Goal: Task Accomplishment & Management: Complete application form

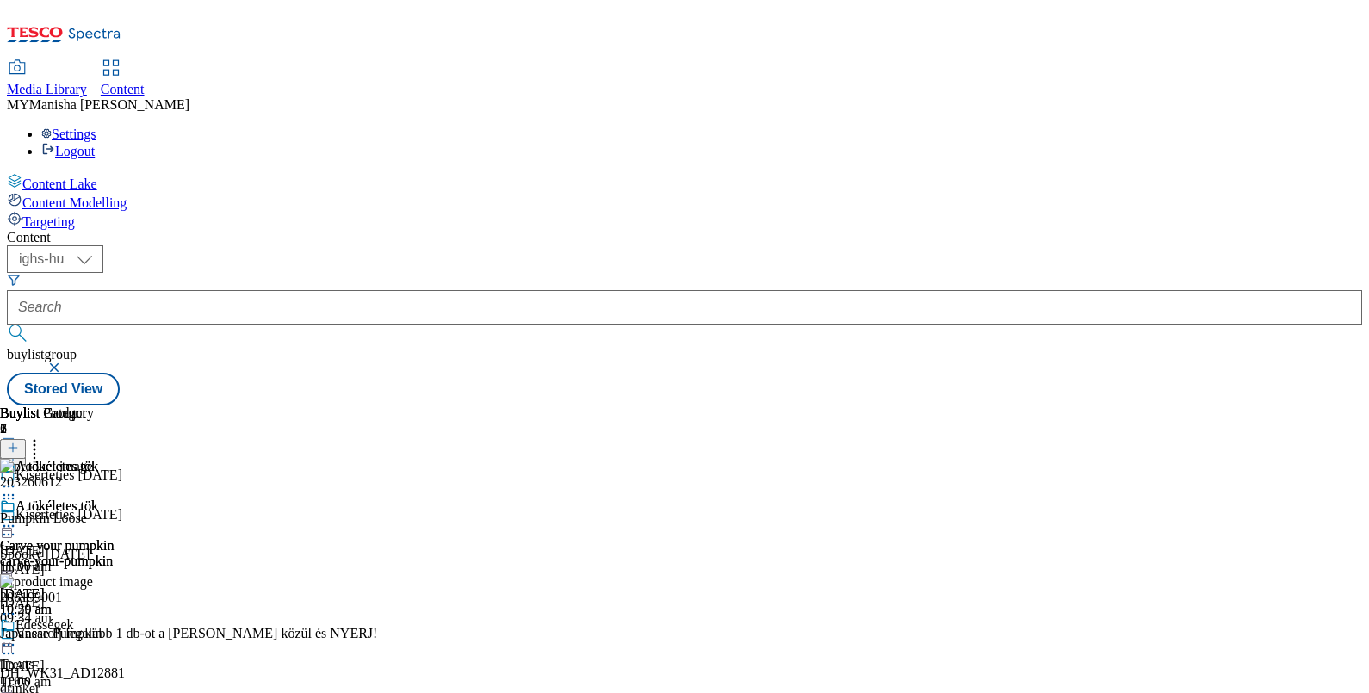
select select "ighs-hu"
click at [98, 499] on div "A tökéletes tök" at bounding box center [57, 507] width 83 height 16
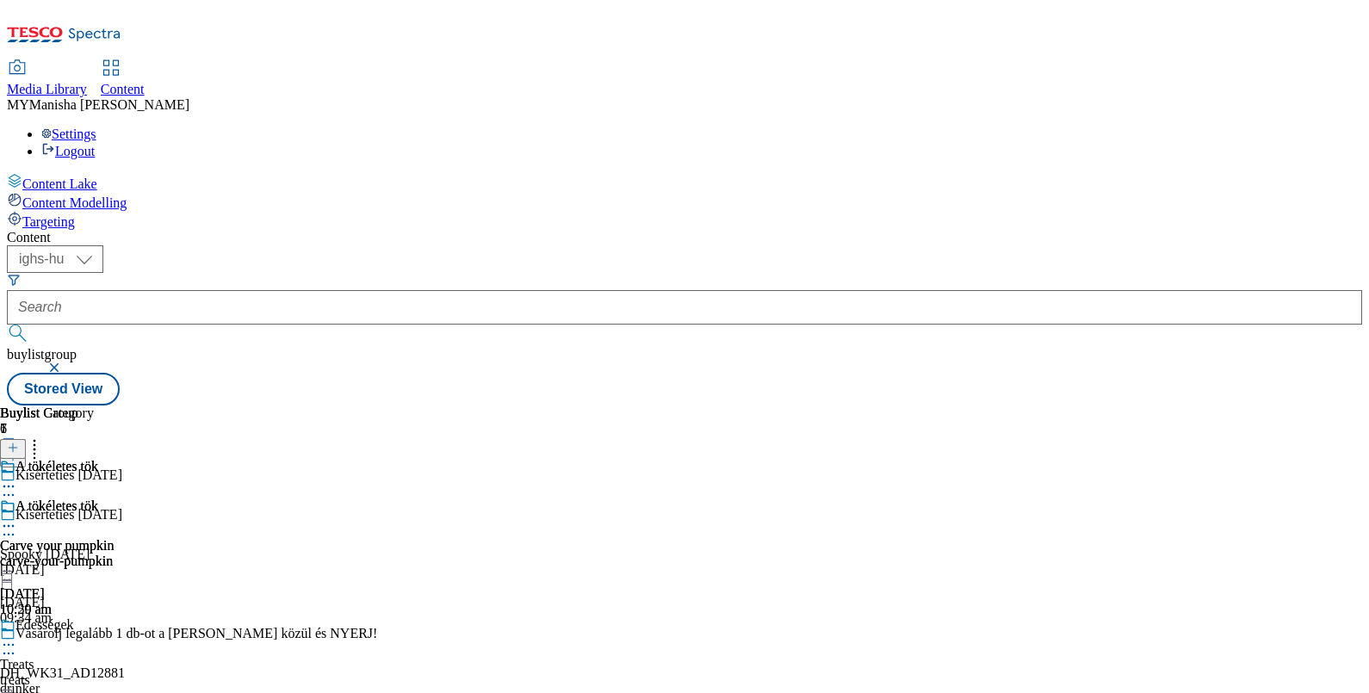
click at [17, 518] on icon at bounding box center [8, 526] width 17 height 17
click at [73, 556] on span "Edit" at bounding box center [63, 562] width 20 height 13
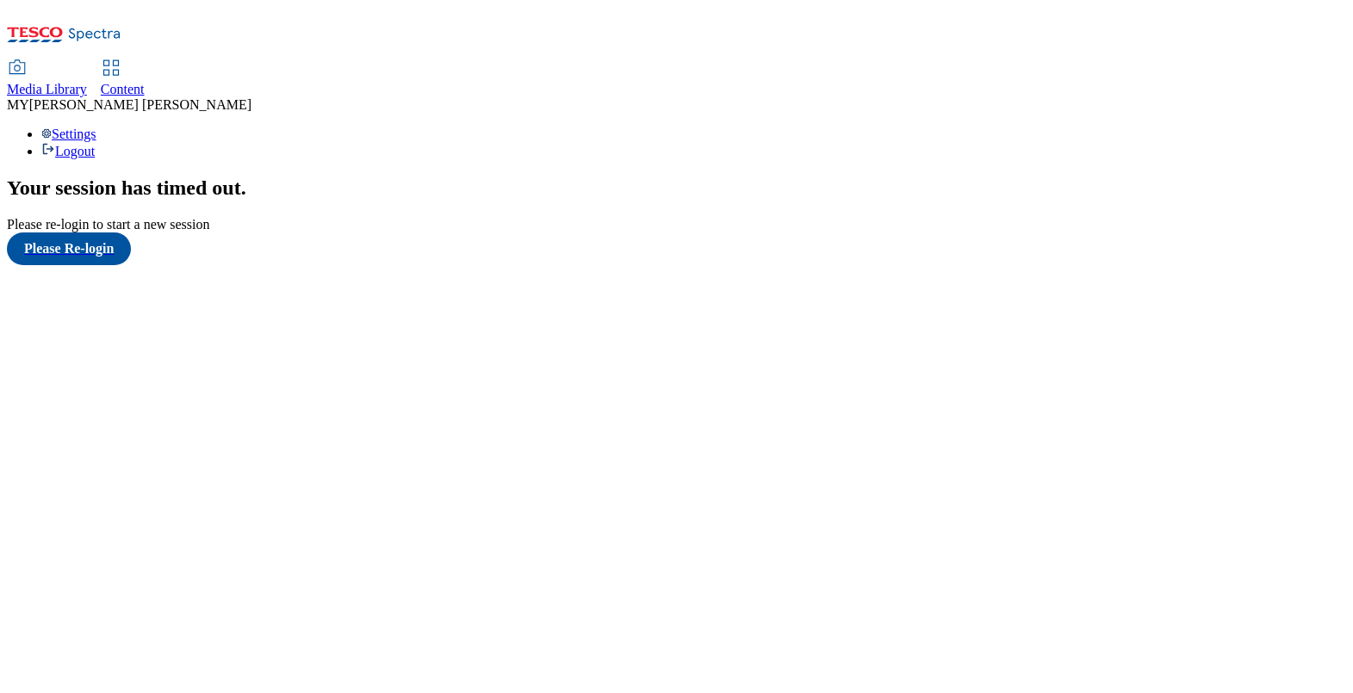
click at [391, 9] on div "Media Library Content MY Manisha Yong Hang Settings Logout" at bounding box center [676, 83] width 1339 height 152
click at [145, 82] on span "Content" at bounding box center [123, 89] width 44 height 15
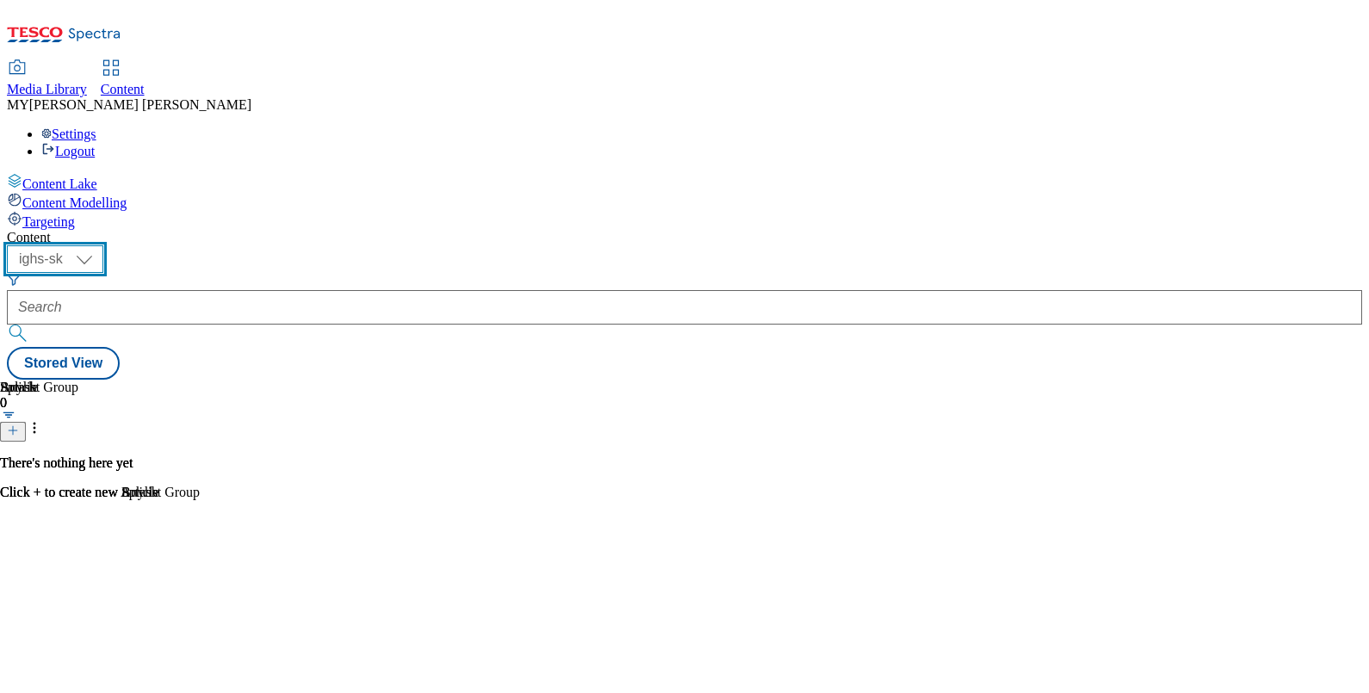
click at [103, 245] on select "ighs-cz ighs-hu ighs-sk" at bounding box center [55, 259] width 96 height 28
select select "ighs-hu"
click at [103, 245] on select "ighs-cz ighs-hu ighs-sk" at bounding box center [55, 259] width 96 height 28
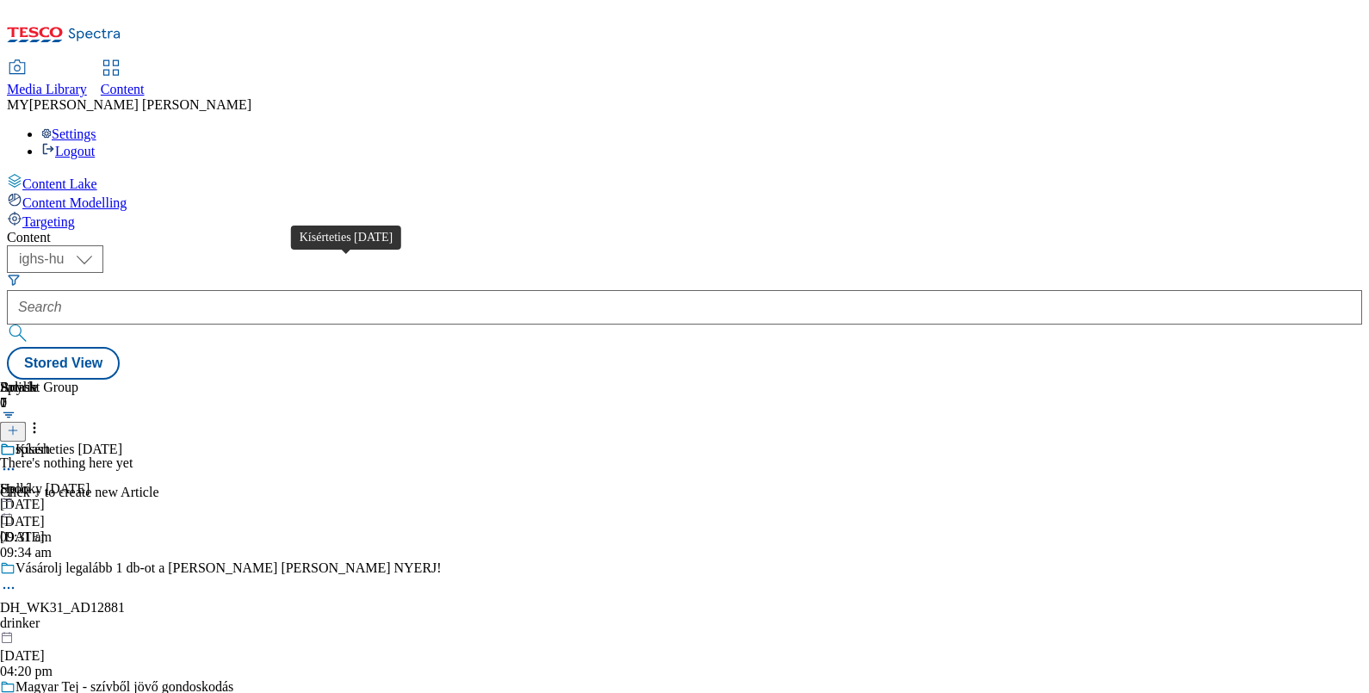
click at [122, 442] on div "Kísérteties Halloween" at bounding box center [69, 450] width 107 height 16
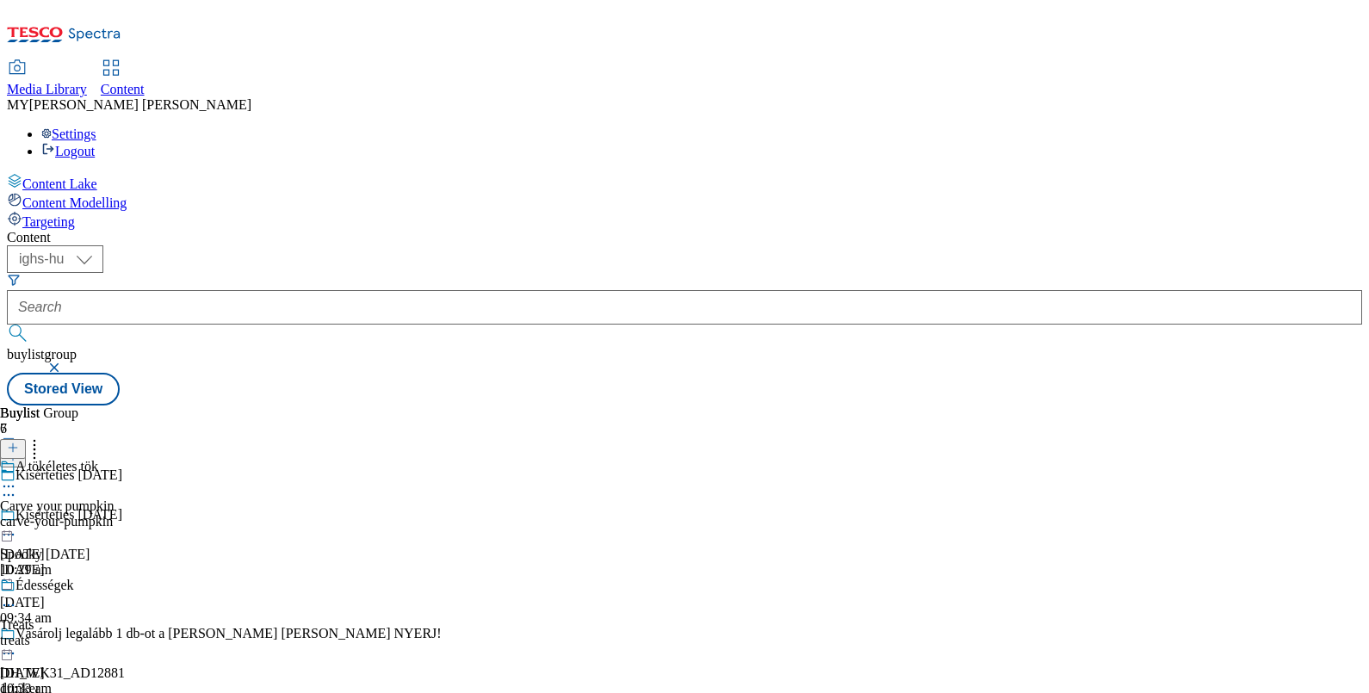
click at [17, 478] on icon at bounding box center [8, 486] width 17 height 17
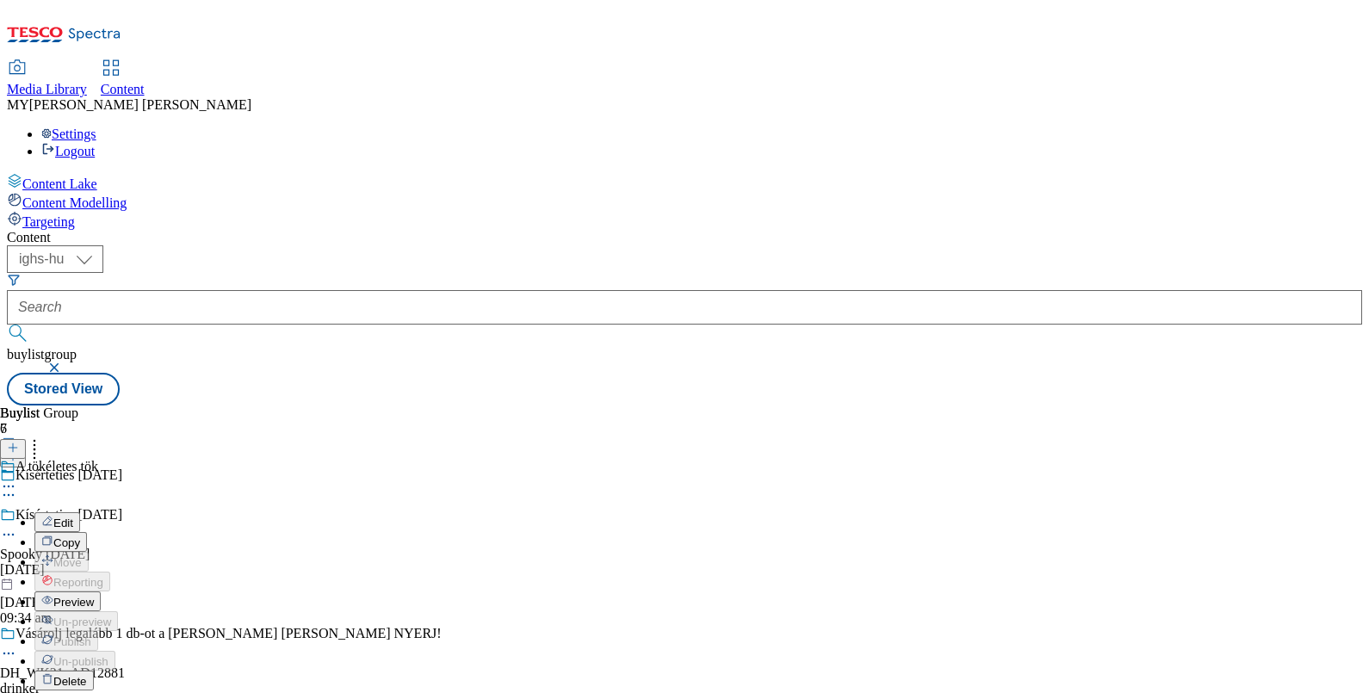
click at [73, 517] on span "Edit" at bounding box center [63, 523] width 20 height 13
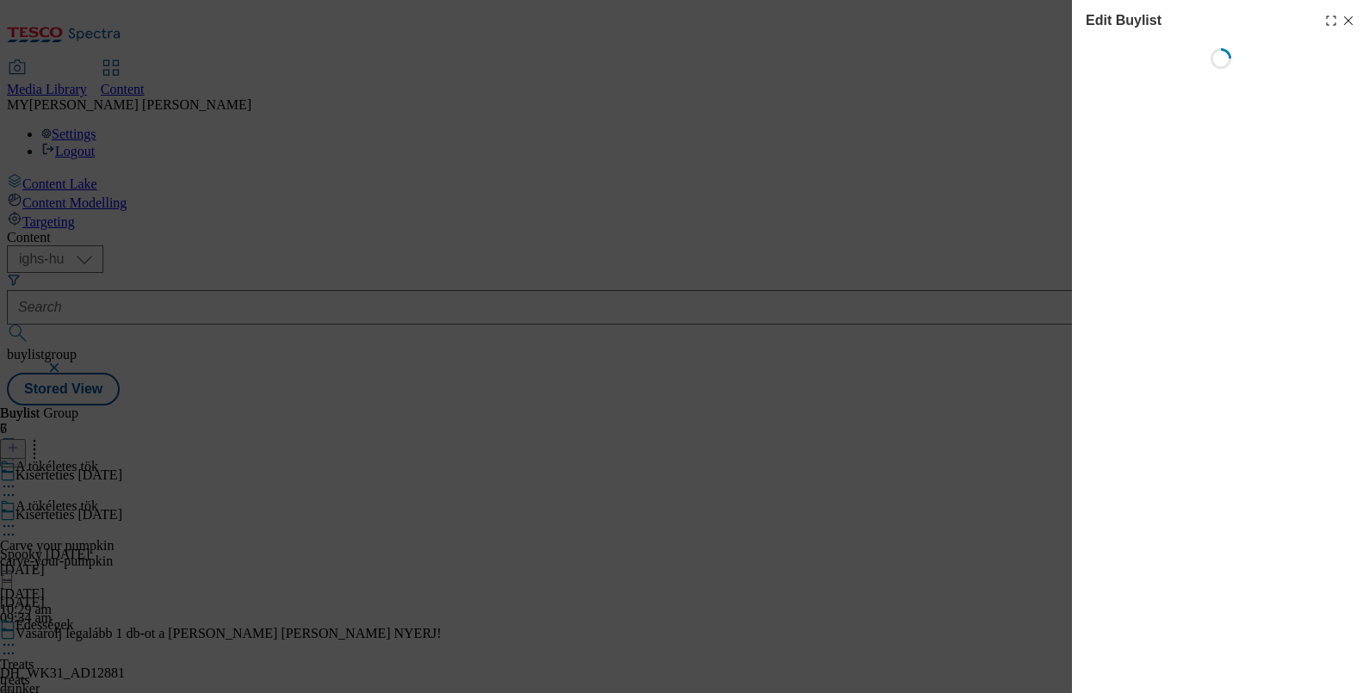
select select "evergreen"
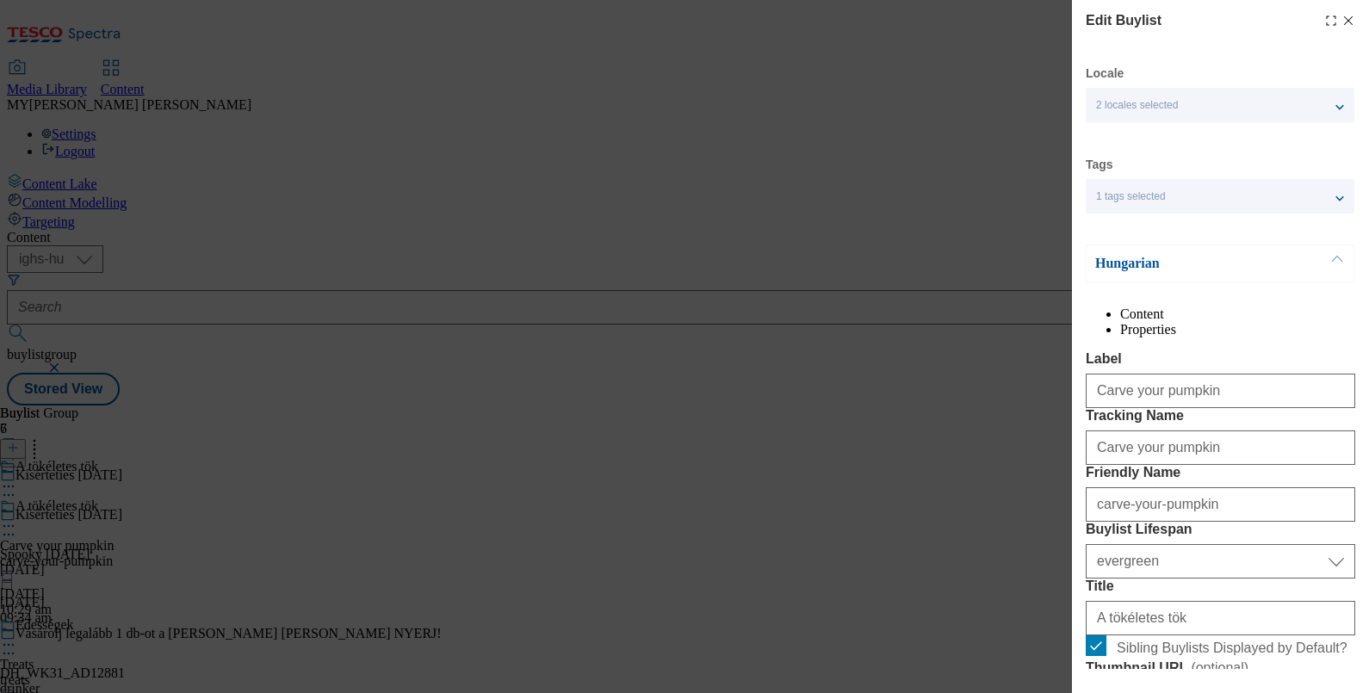
select select "Banner"
click at [1339, 17] on div "Edit Buylist Locale 2 locales selected Hungarian English Tags 1 tags selected b…" at bounding box center [1220, 334] width 297 height 669
click at [1342, 22] on icon "Modal" at bounding box center [1349, 21] width 14 height 14
select select "evergreen"
select select "Banner"
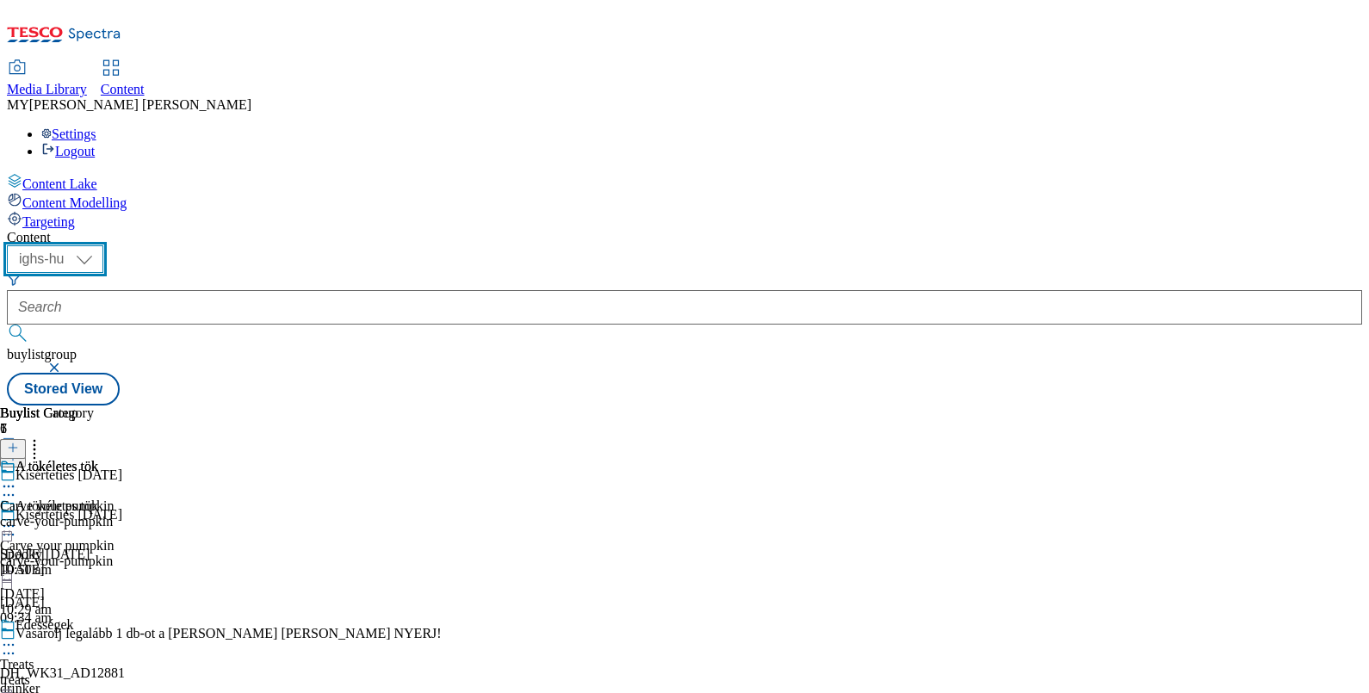
click at [103, 245] on select "ighs-cz ighs-hu ighs-sk" at bounding box center [55, 259] width 96 height 28
click at [26, 448] on button at bounding box center [13, 458] width 26 height 20
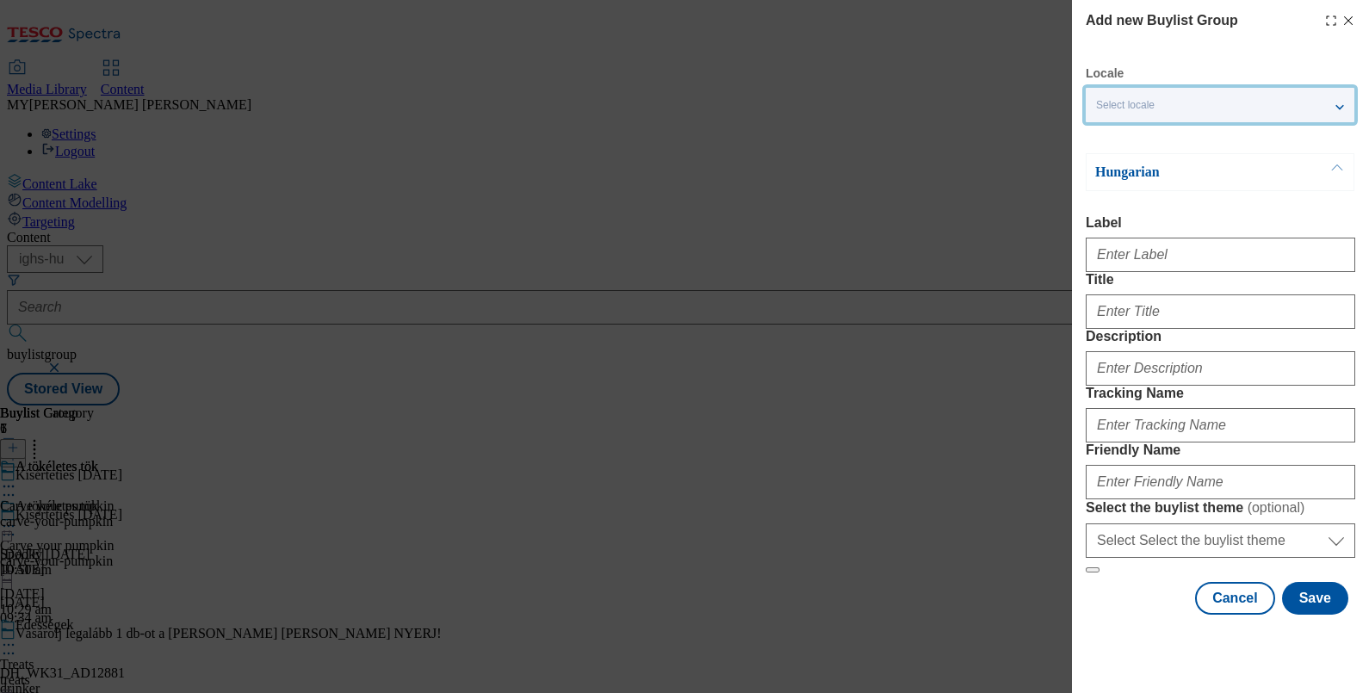
click at [1302, 98] on div "Select locale" at bounding box center [1220, 105] width 269 height 34
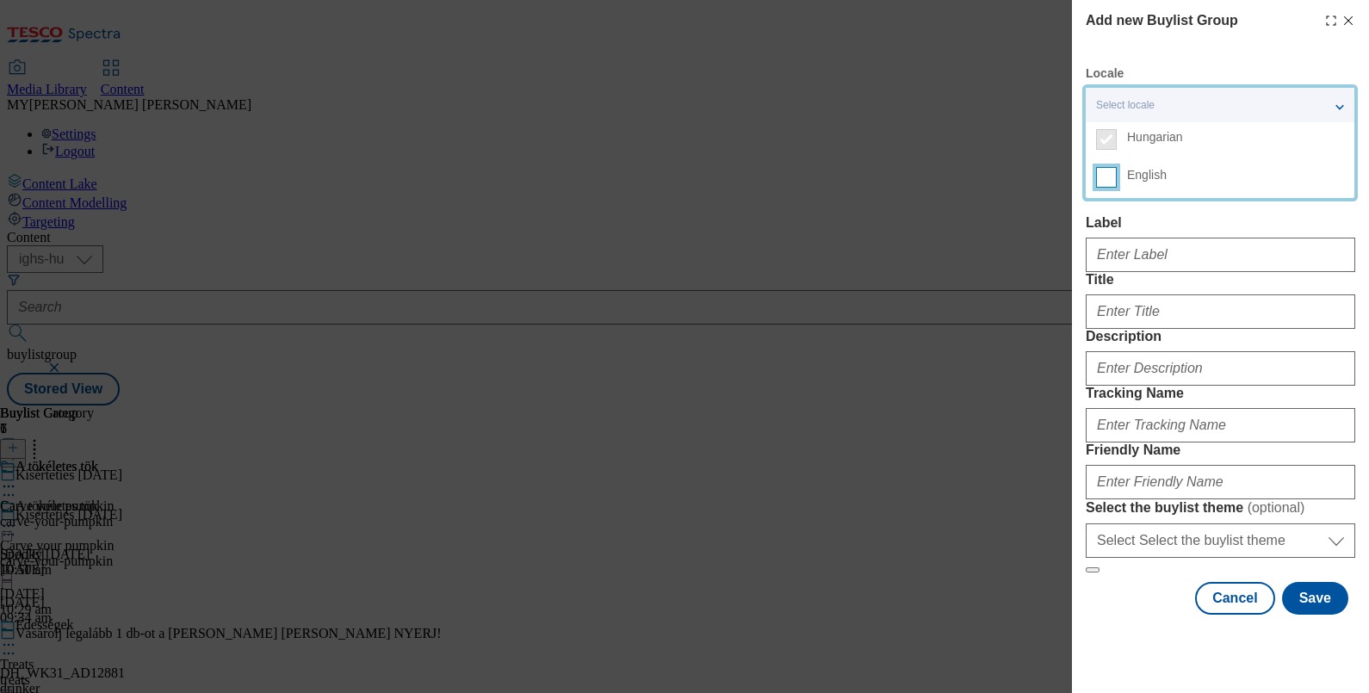
click at [1108, 180] on input "English" at bounding box center [1106, 177] width 21 height 21
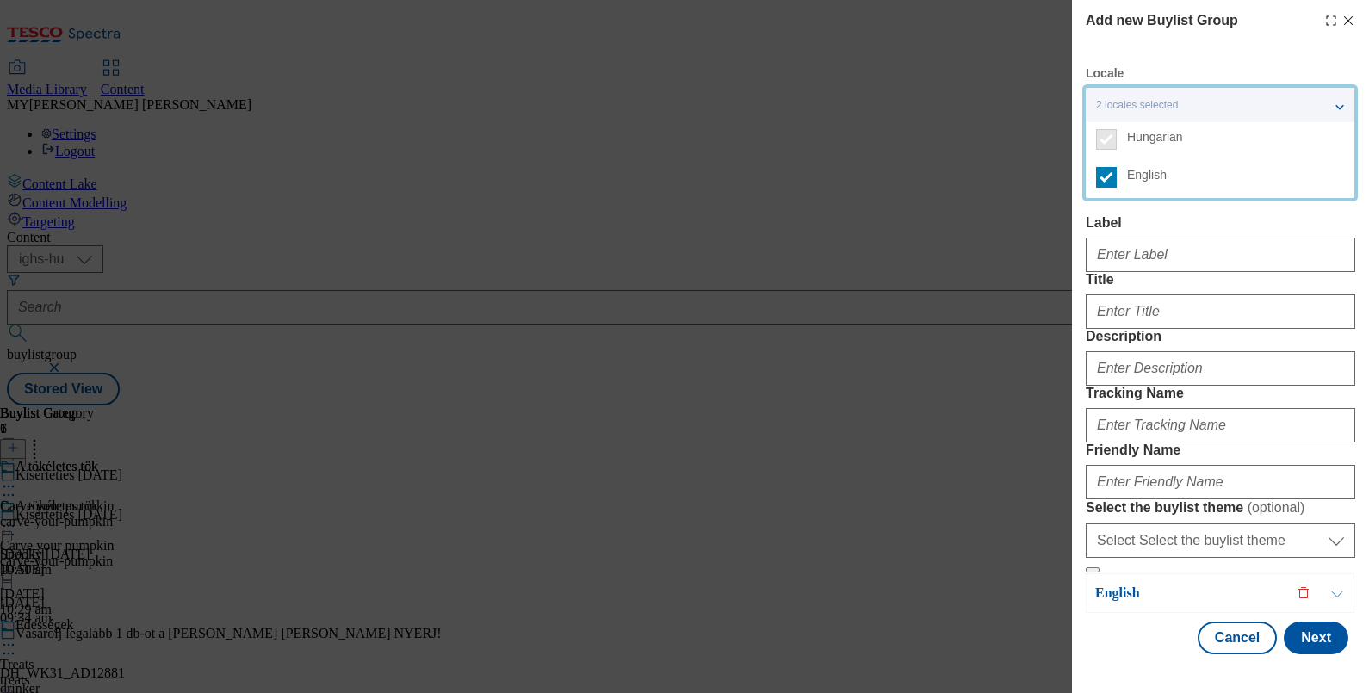
click at [1232, 234] on div "Label" at bounding box center [1221, 243] width 270 height 57
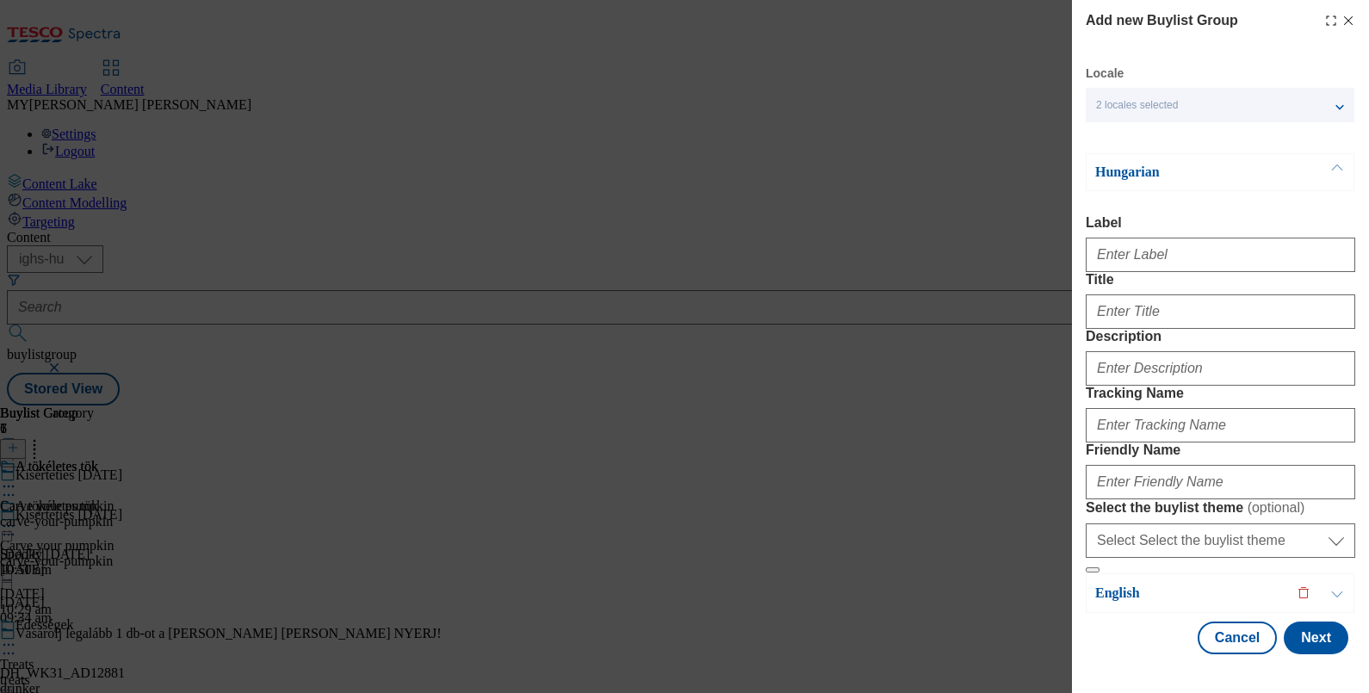
click at [1337, 167] on button "Modal" at bounding box center [1337, 172] width 33 height 36
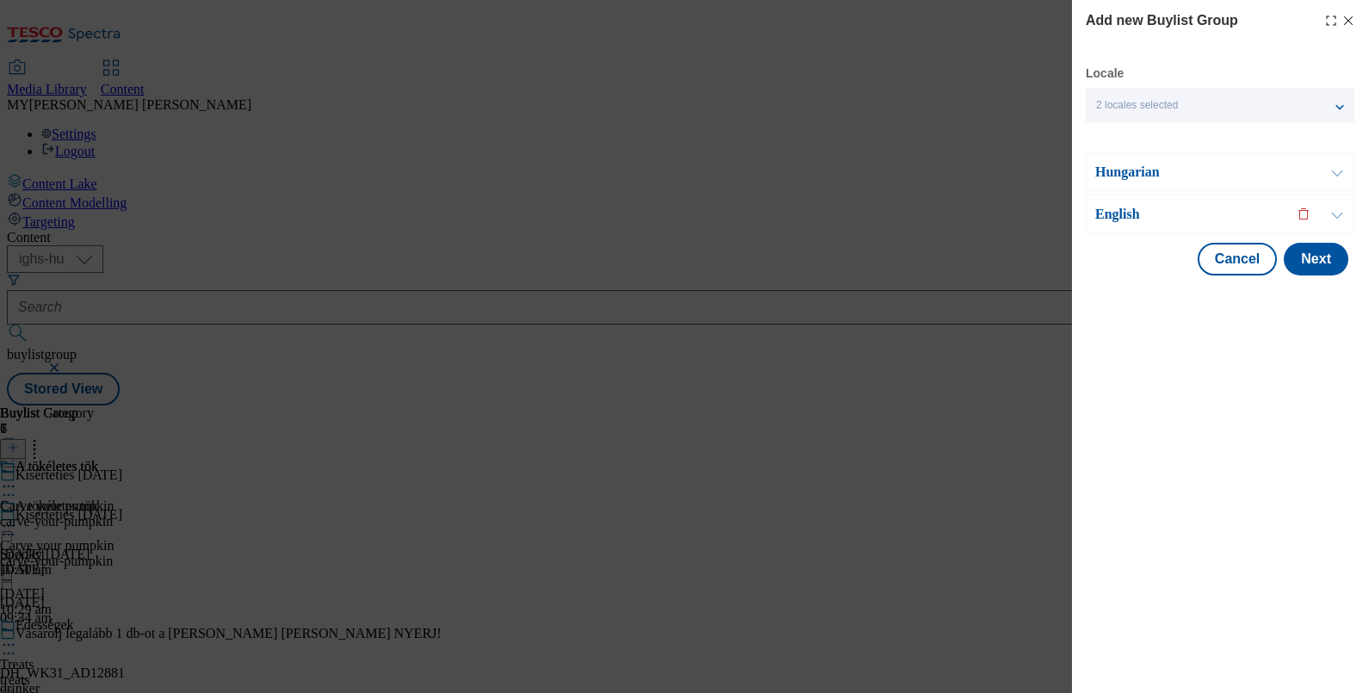
click at [1331, 231] on button "Modal" at bounding box center [1337, 215] width 33 height 38
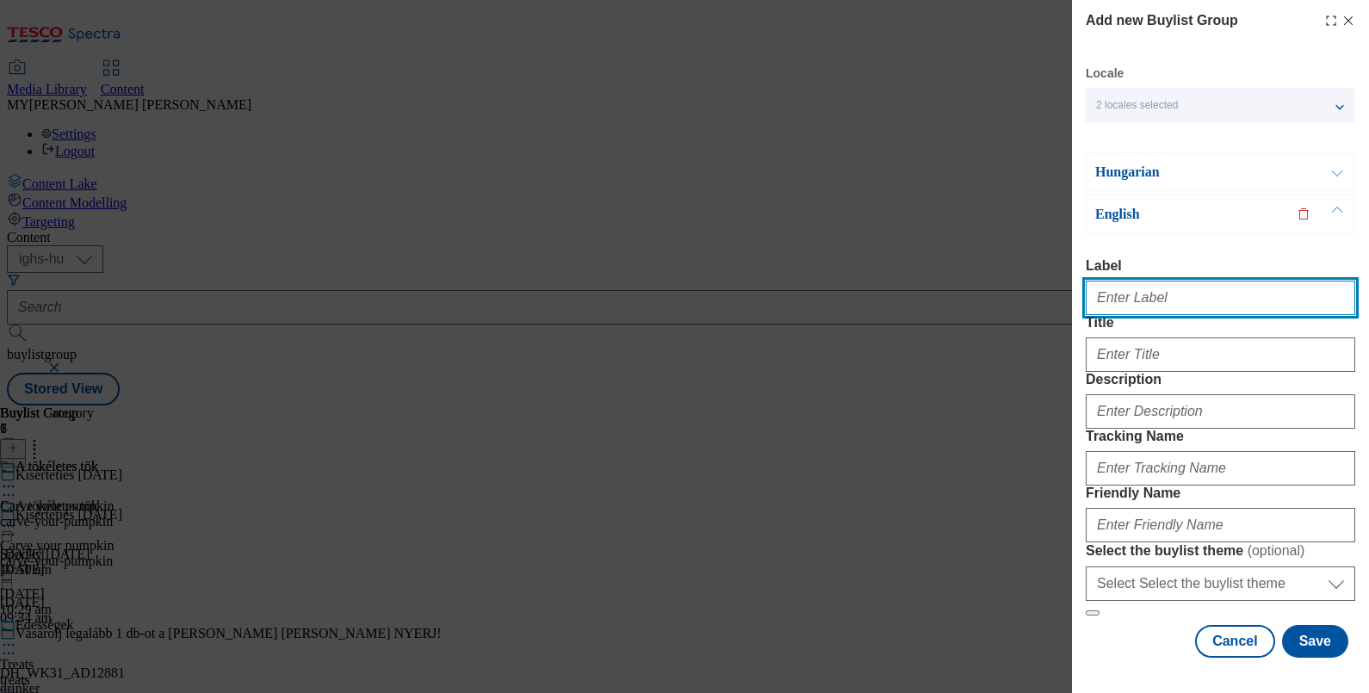
click at [1136, 307] on input "Label" at bounding box center [1221, 298] width 270 height 34
paste input "Premium Quality Steak Selection"
type input "Premium Quality Steak Selection"
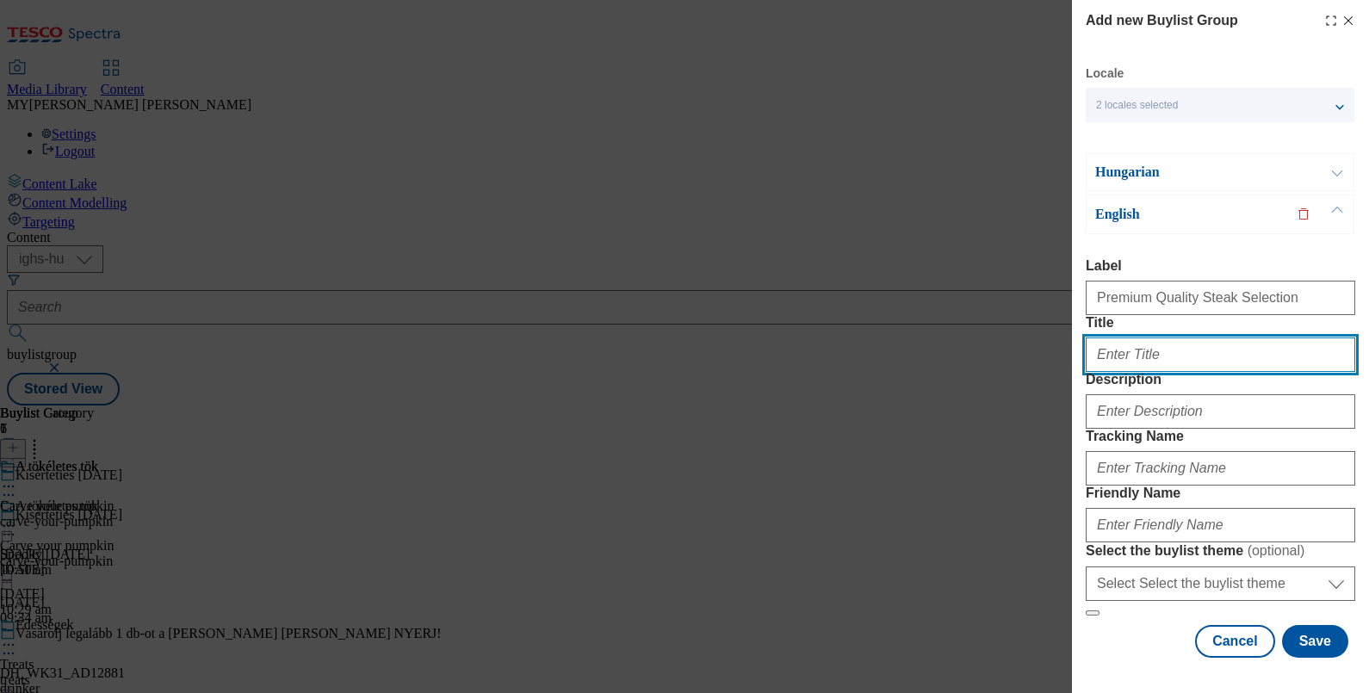
paste input "Premium Quality Steak Selection"
type input "Premium Quality Steak Selection"
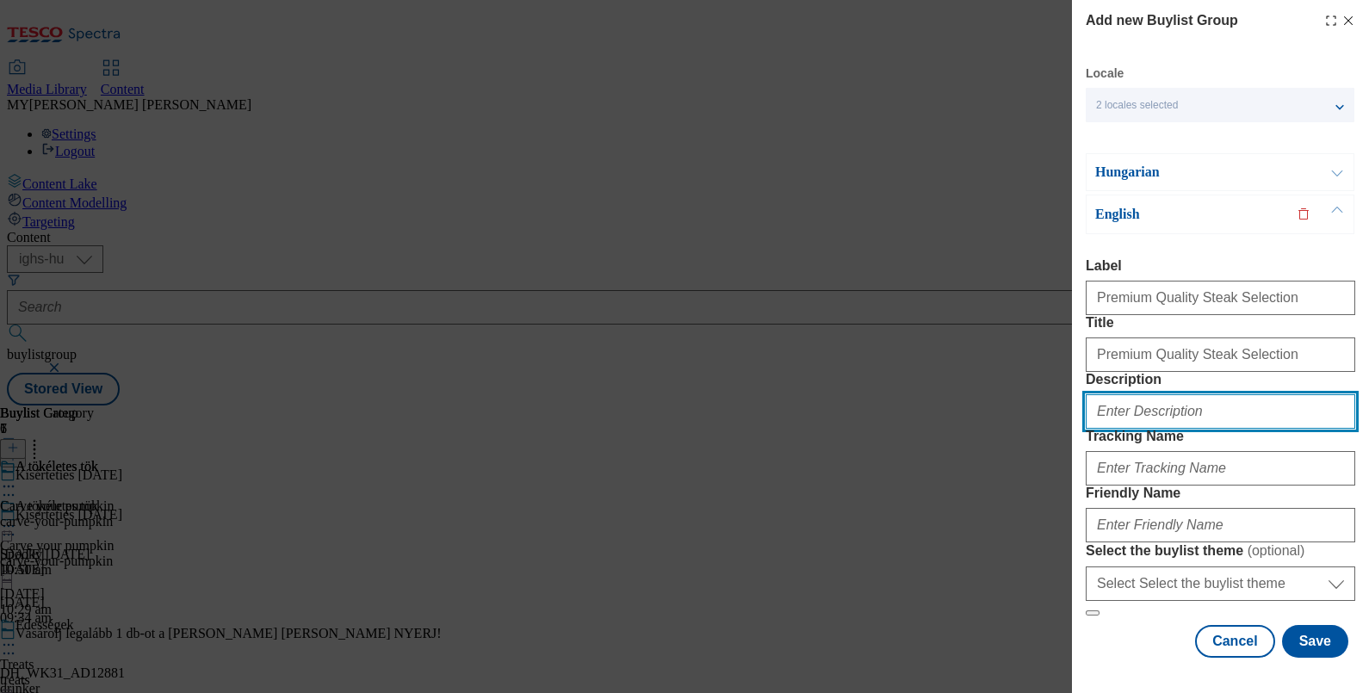
paste input "Premium Quality Steak Selection"
type input "Premium Quality Steak Selection"
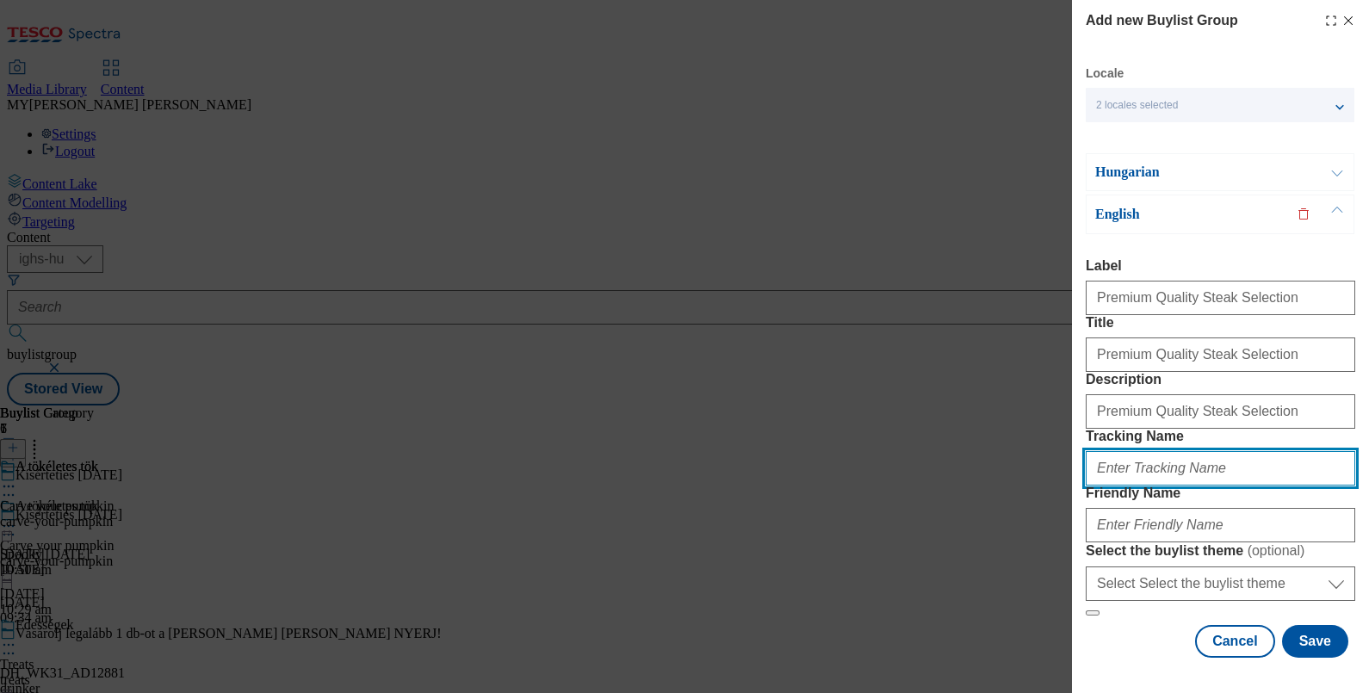
scroll to position [167, 0]
click at [1158, 451] on input "Tracking Name" at bounding box center [1221, 468] width 270 height 34
paste input "Premium Quality Steak Selection"
type input "Premium Quality Steak Selection"
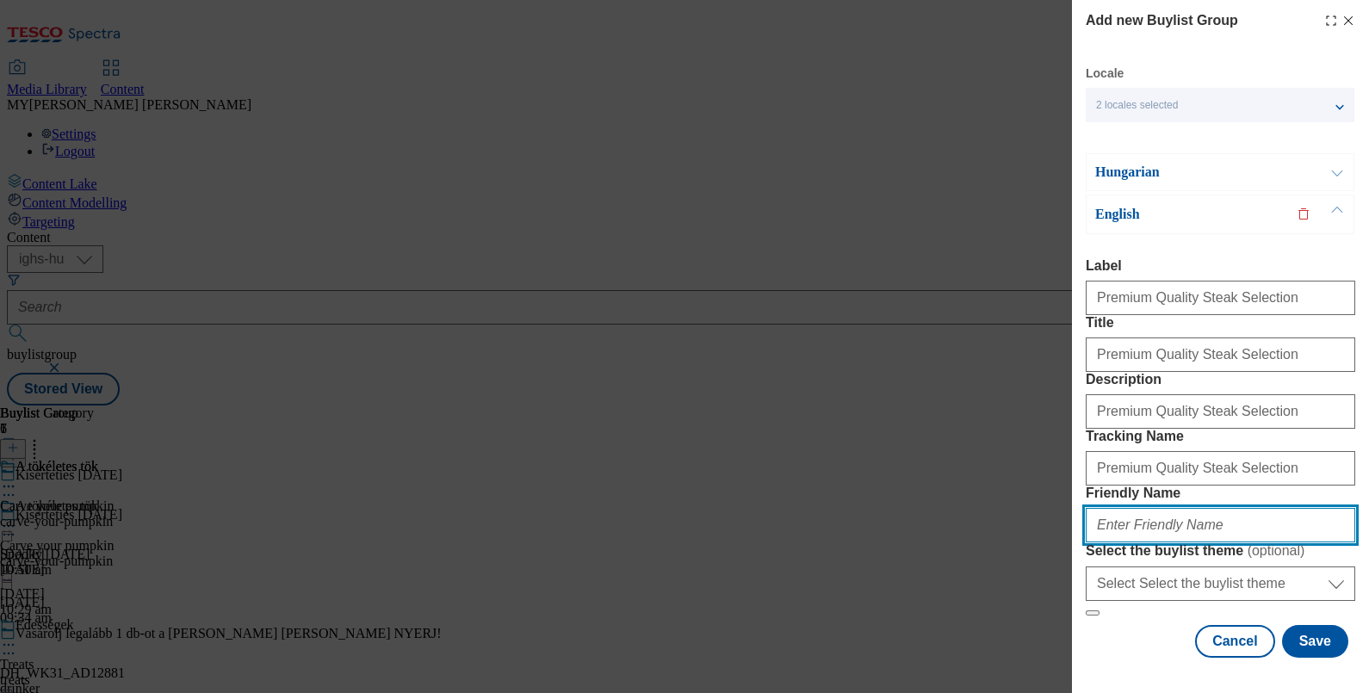
paste input "Premium Quality Steak Selection"
click at [1137, 508] on input "Premium Quality Steak Selection" at bounding box center [1221, 525] width 270 height 34
click at [1271, 508] on input "Premium Quality Steak Selection" at bounding box center [1221, 525] width 270 height 34
type input "premium-steak"
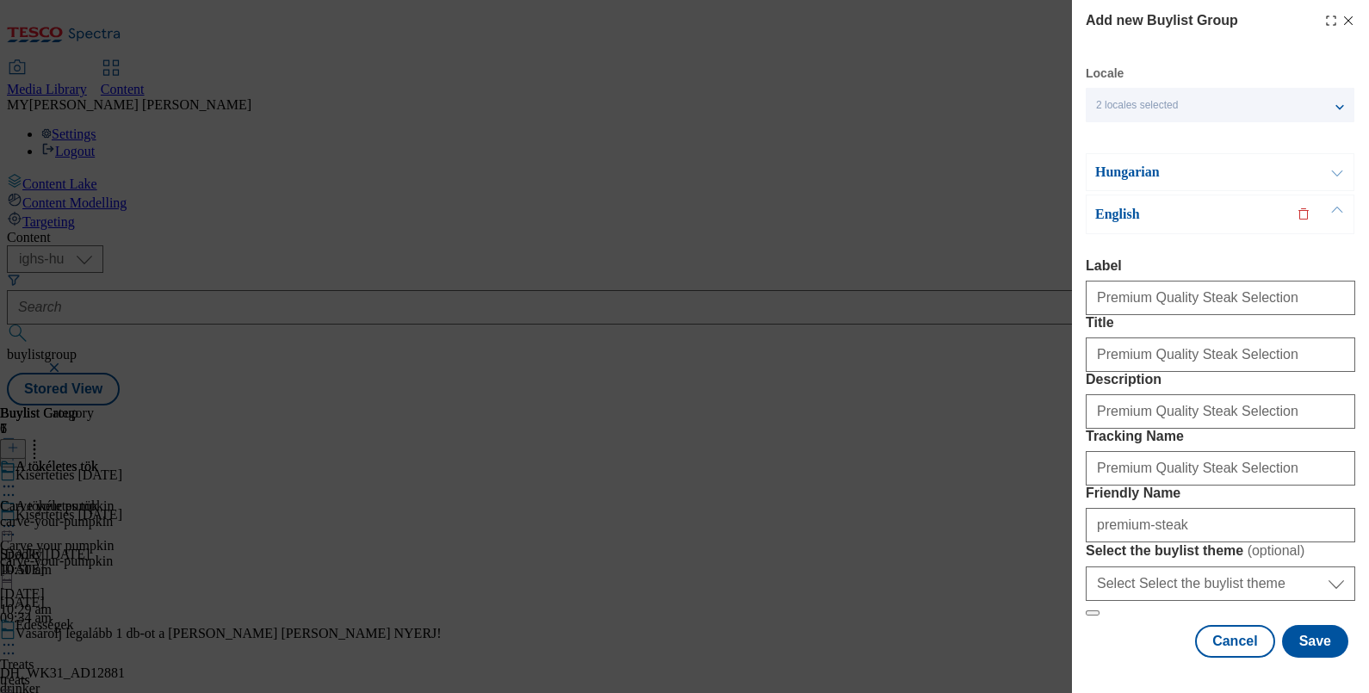
click at [1341, 169] on button "Modal" at bounding box center [1337, 172] width 33 height 36
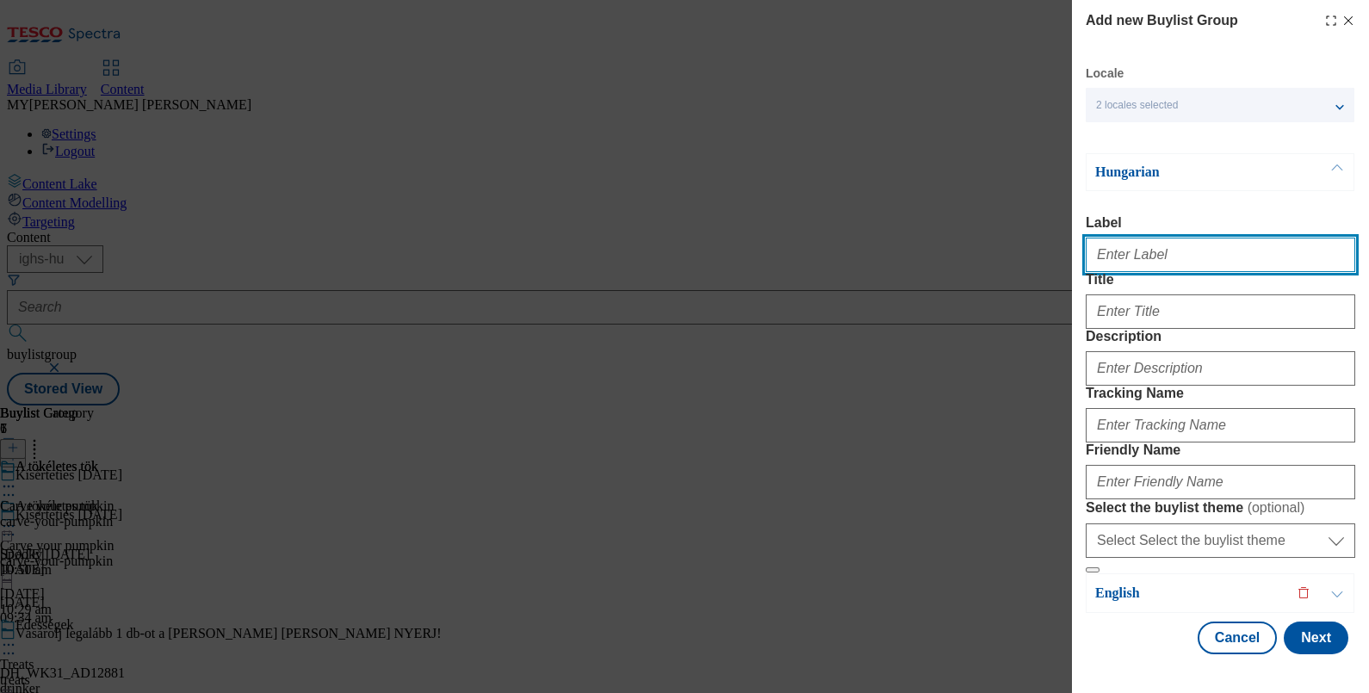
click at [1143, 259] on input "Label" at bounding box center [1221, 255] width 270 height 34
paste input "Premium Quality Steak Selection"
type input "Premium Quality Steak Selection"
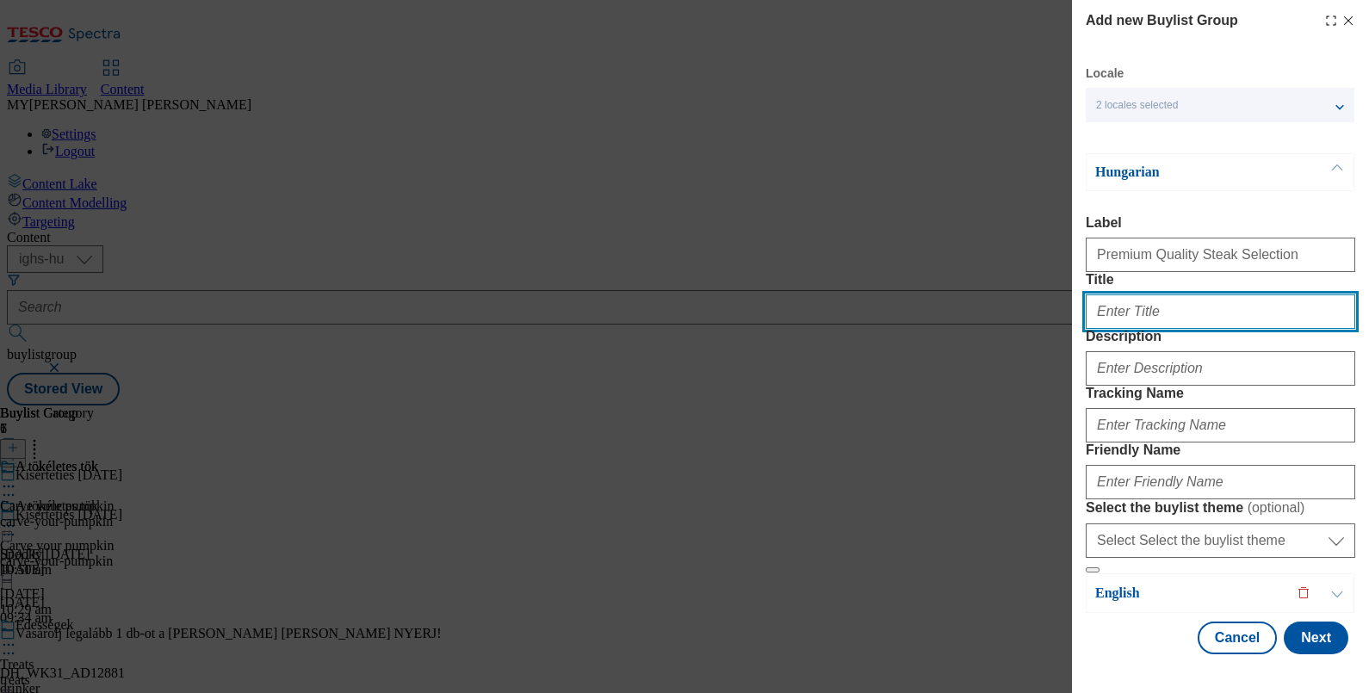
paste input "Premium Quality Steak Selection"
type input "Premium Quality Steak Selection"
paste input "Kiváló minőségű steakválaszték"
type input "Kiváló minőségű steakválaszték"
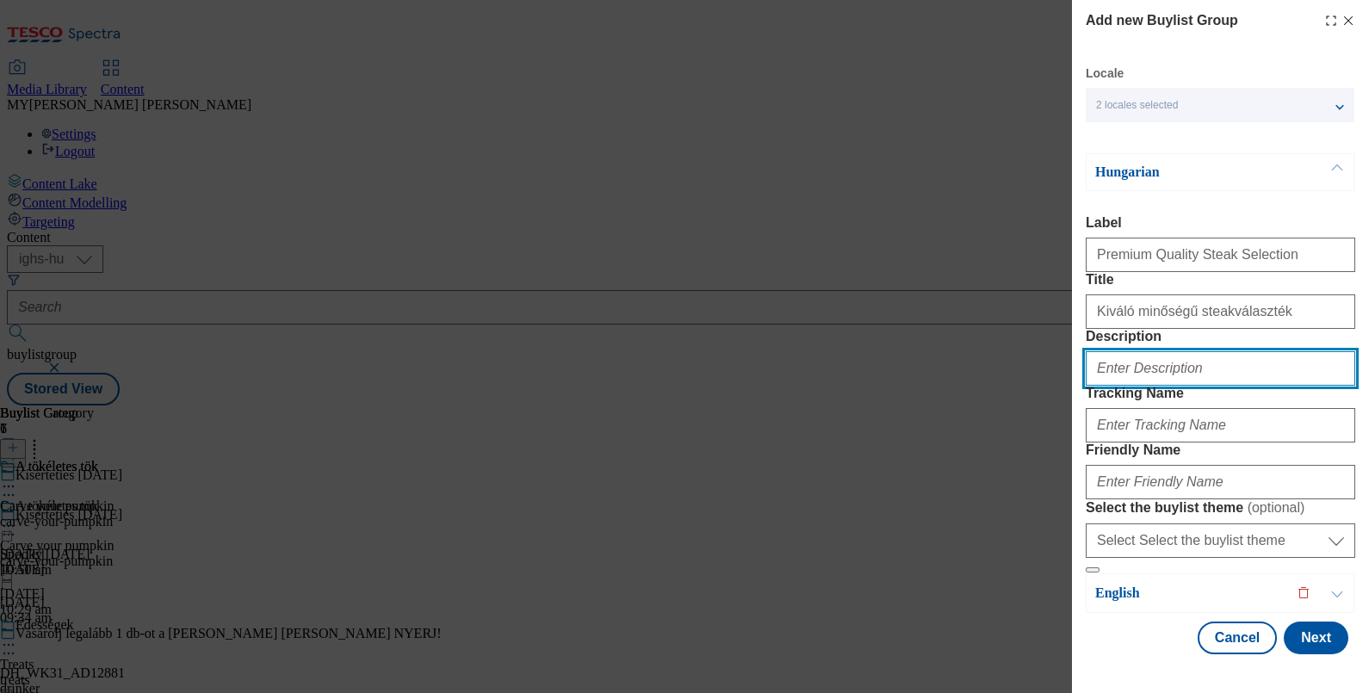
scroll to position [144, 0]
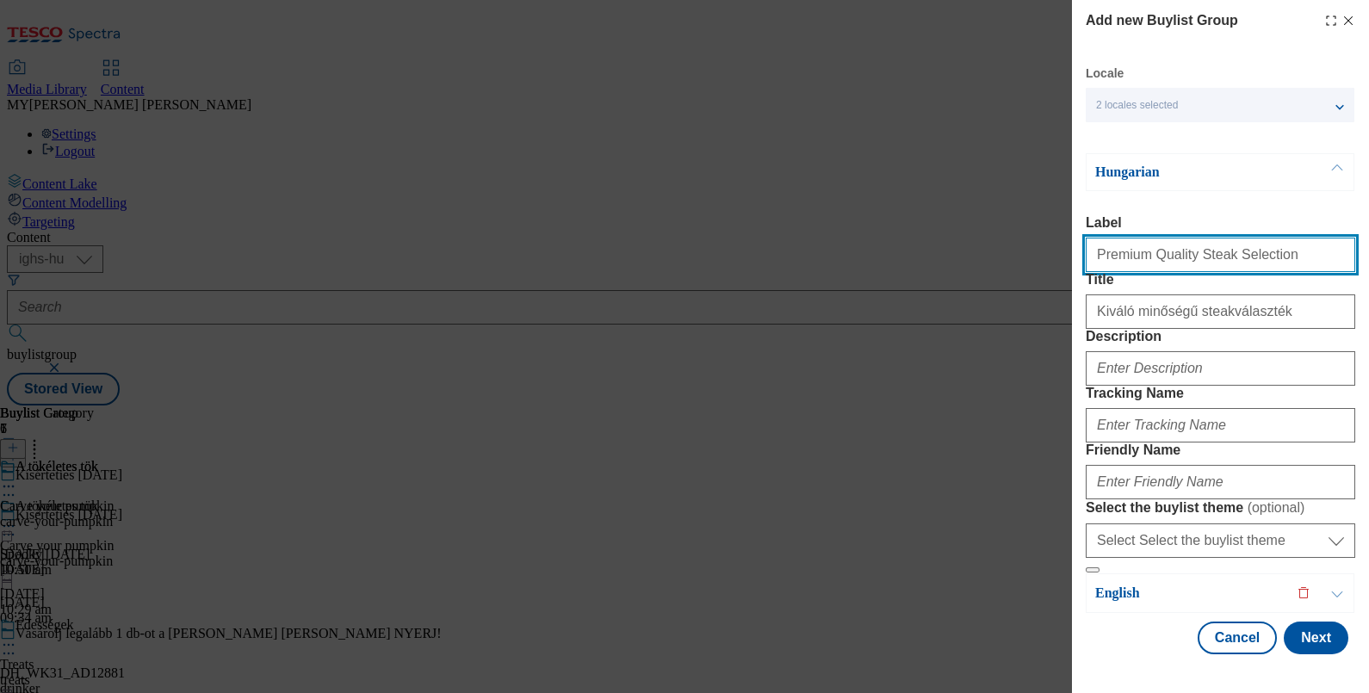
click at [1257, 238] on input "Premium Quality Steak Selection" at bounding box center [1221, 255] width 270 height 34
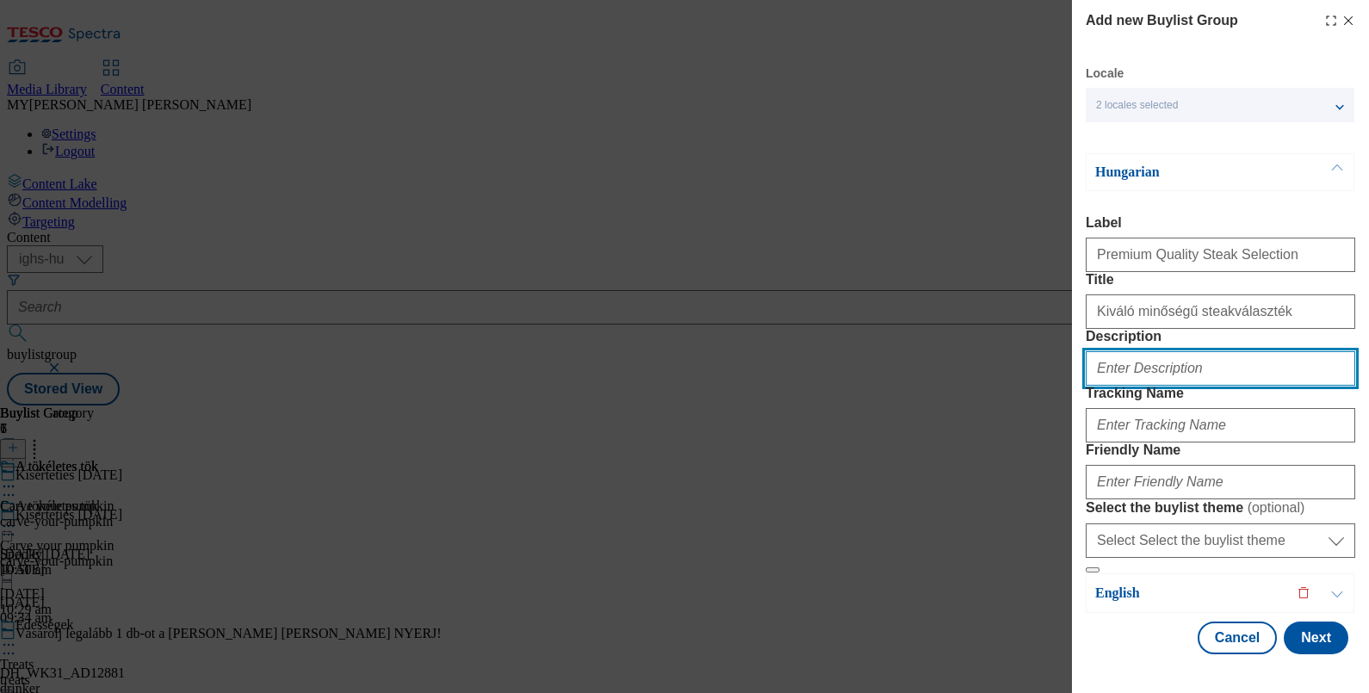
paste input "Premium Quality Steak Selection"
type input "Premium Quality Steak Selection"
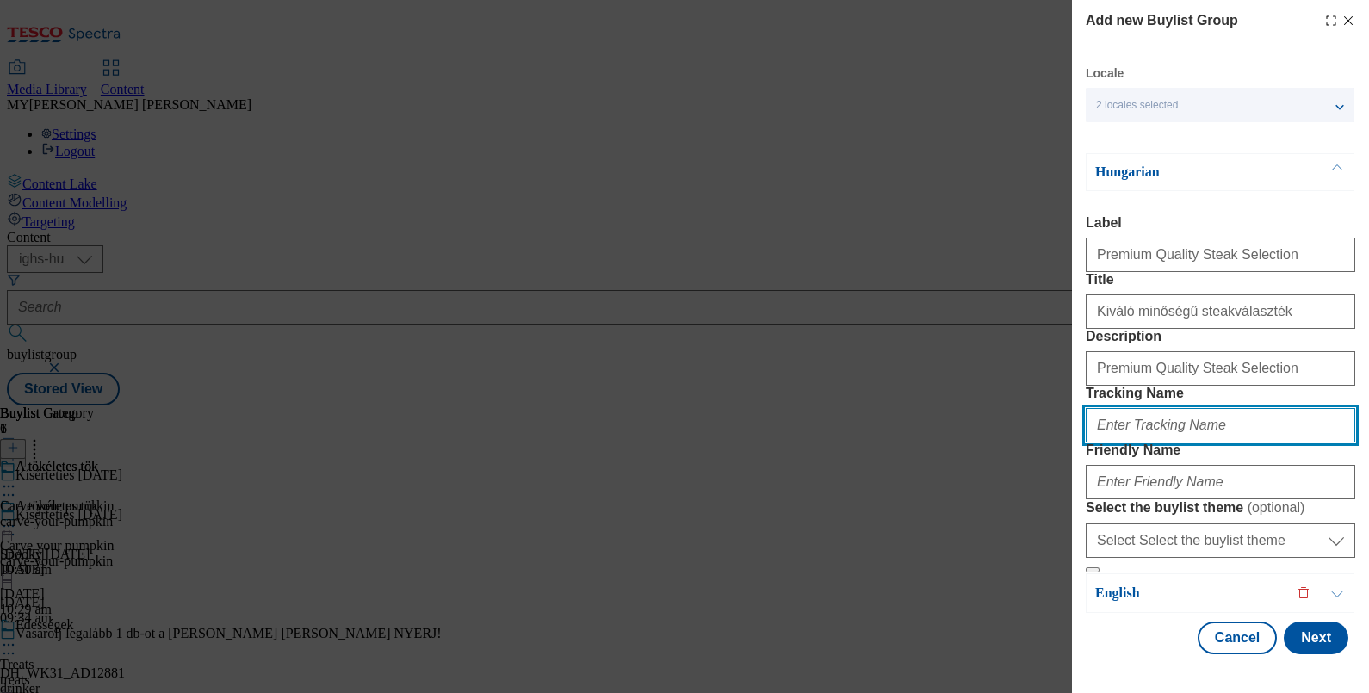
paste input "Premium Quality Steak Selection"
type input "Premium Quality Steak Selection"
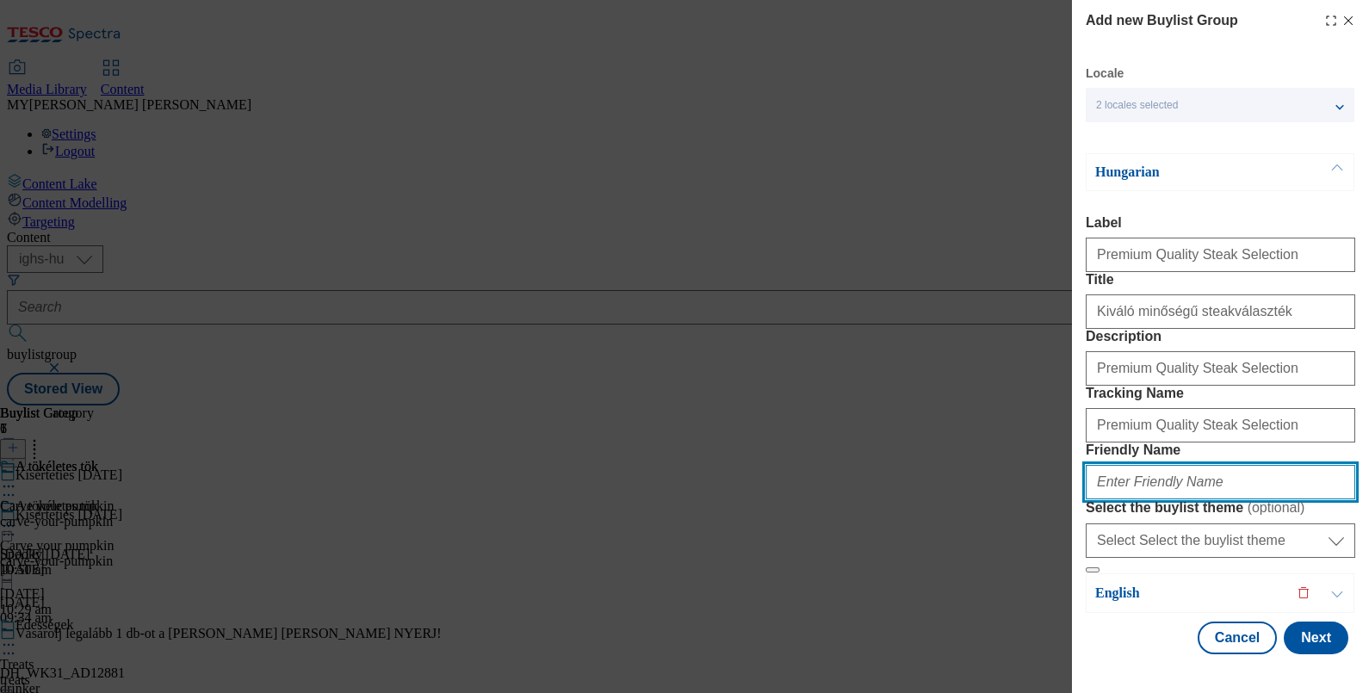
scroll to position [165, 0]
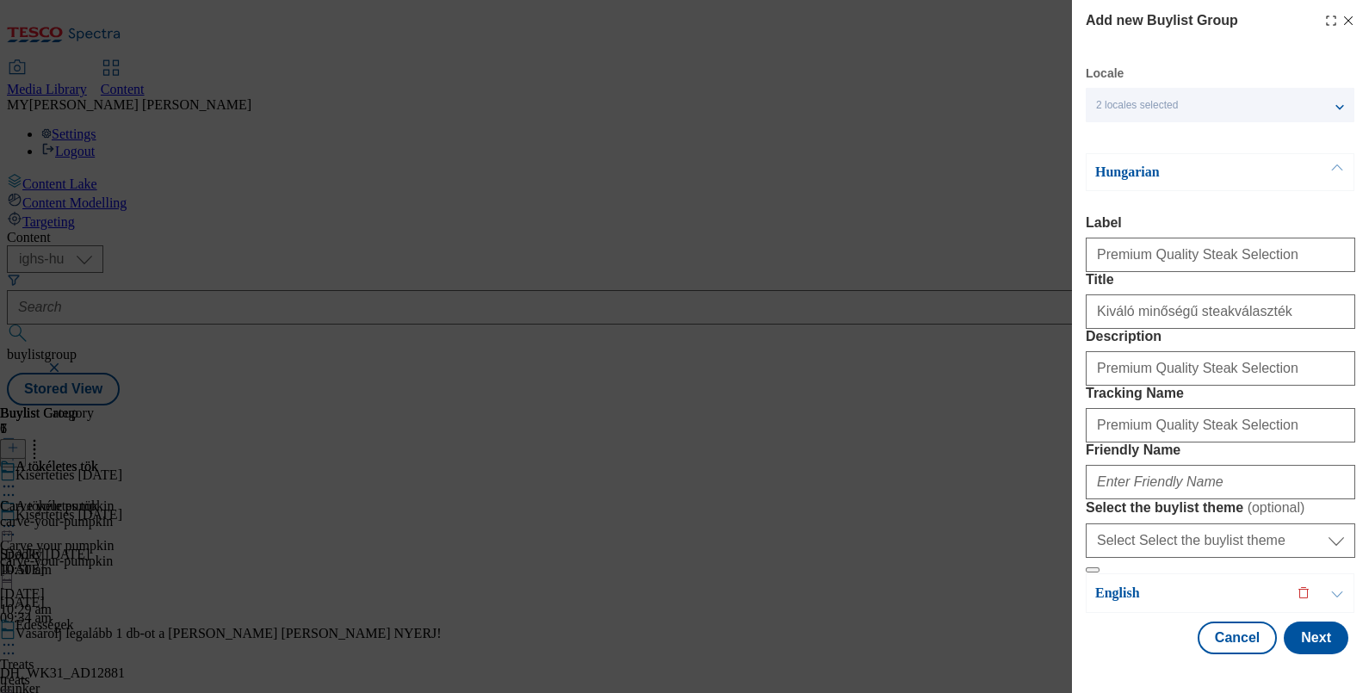
click at [1326, 590] on button "Modal" at bounding box center [1337, 593] width 33 height 38
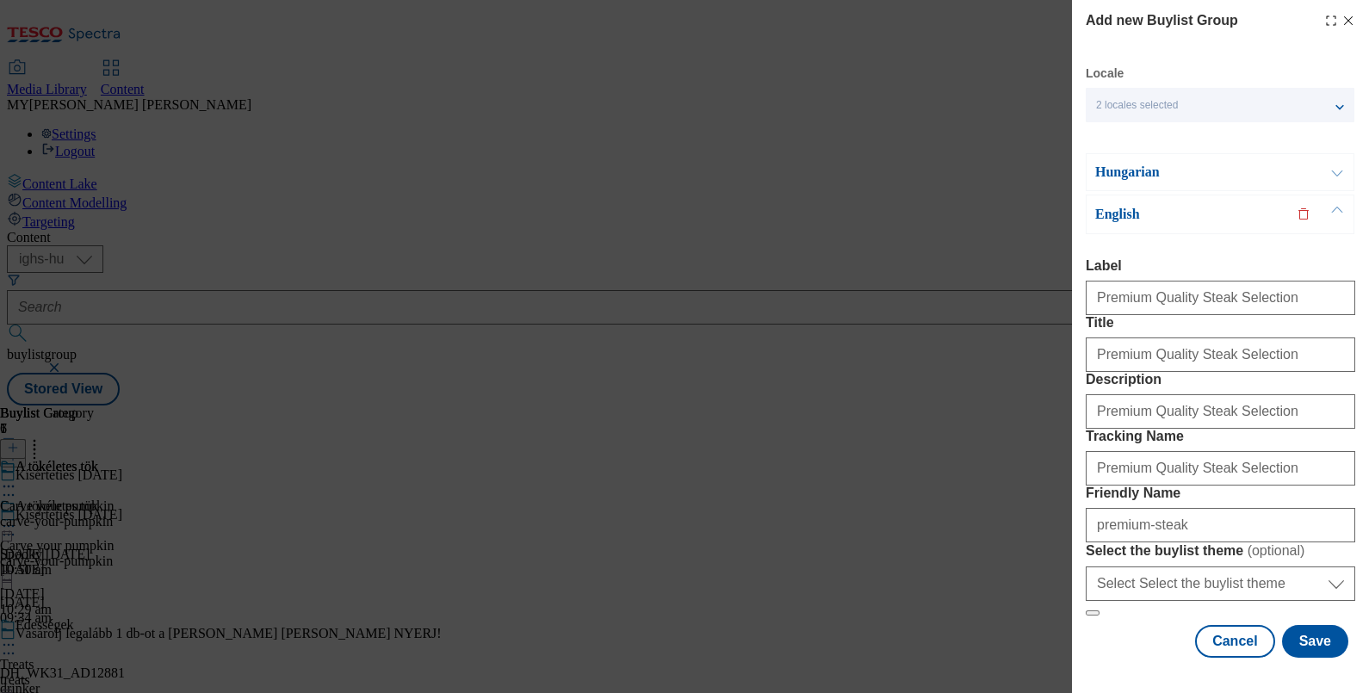
scroll to position [167, 0]
click at [1193, 508] on input "premium-steak" at bounding box center [1221, 525] width 270 height 34
click at [1342, 177] on button "Modal" at bounding box center [1337, 172] width 33 height 36
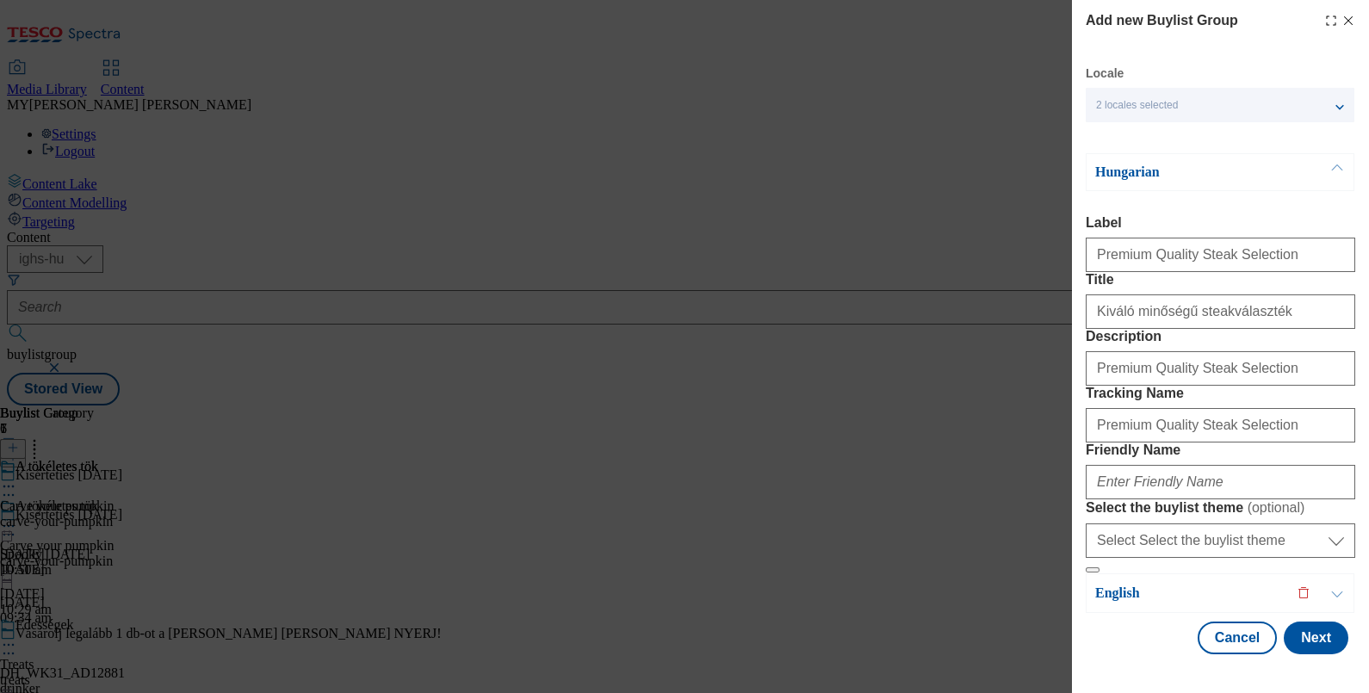
scroll to position [165, 0]
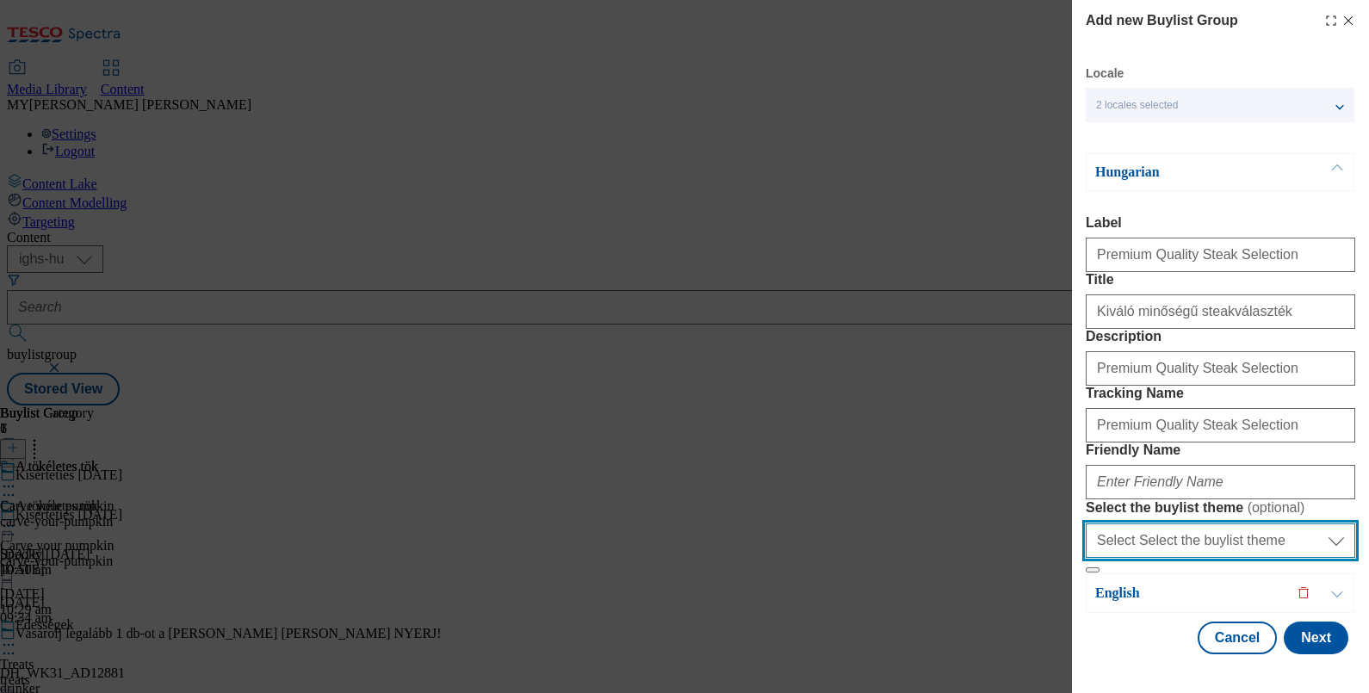
click at [1139, 524] on select "Select Select the buylist theme default fandf" at bounding box center [1221, 541] width 270 height 34
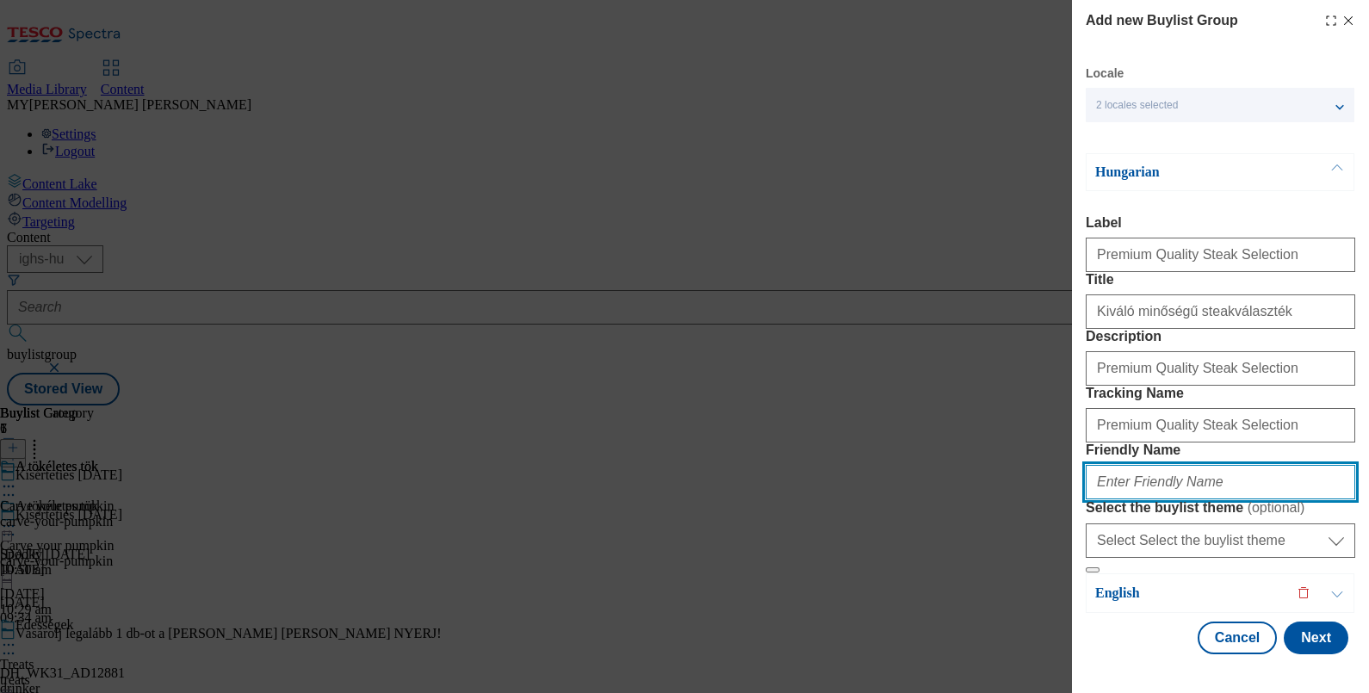
click at [1130, 465] on input "Friendly Name" at bounding box center [1221, 482] width 270 height 34
paste input "premium-steak"
type input "premium-steak"
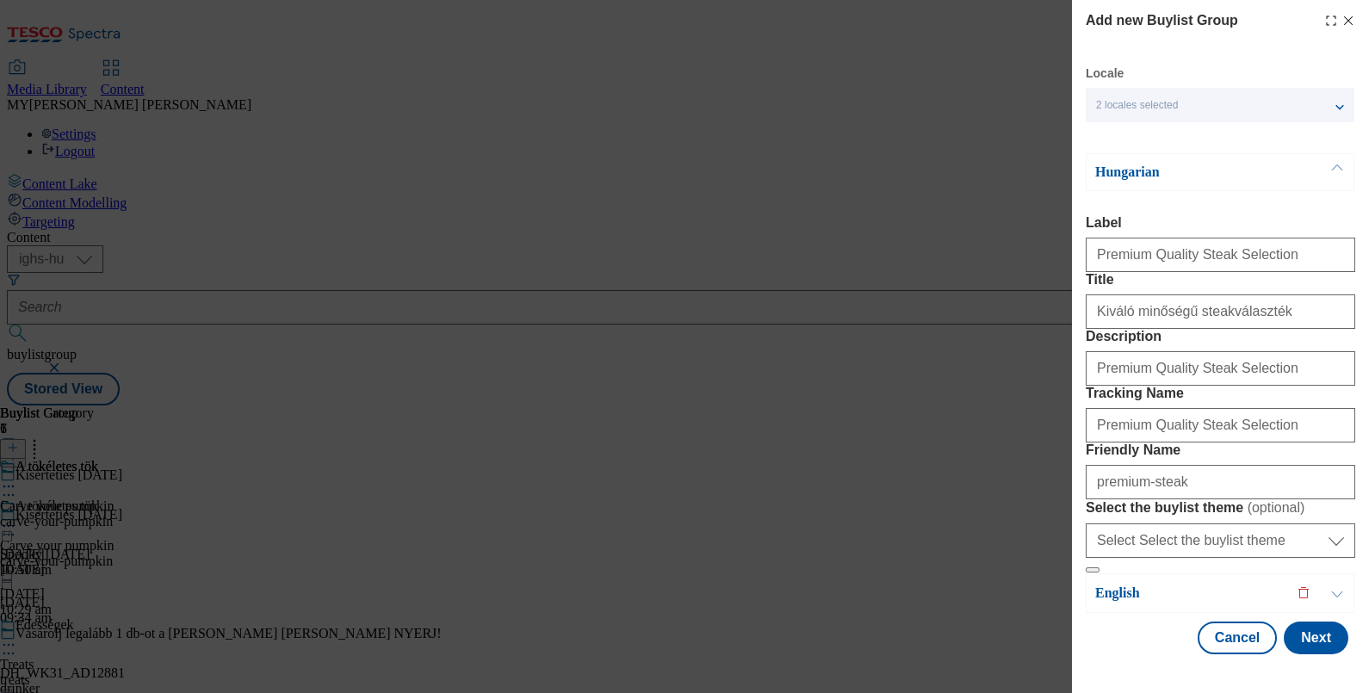
scroll to position [165, 0]
click at [1303, 629] on button "Next" at bounding box center [1316, 638] width 65 height 33
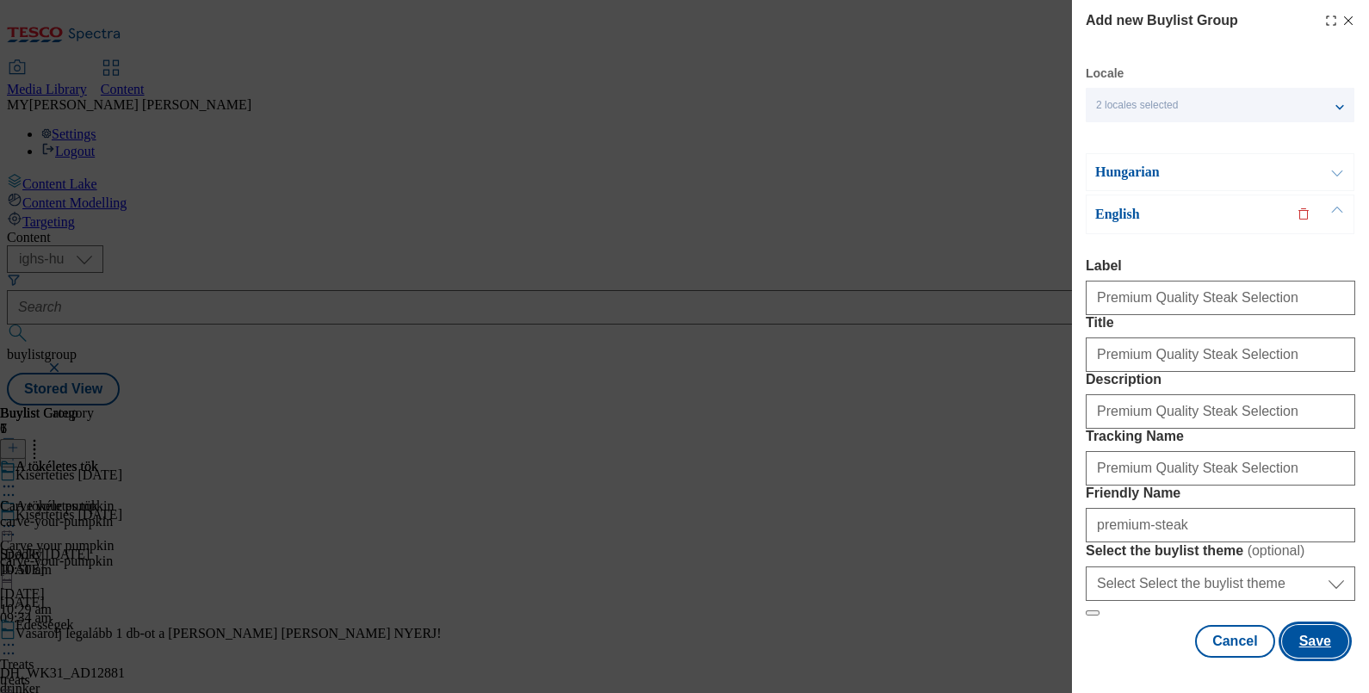
click at [1308, 637] on button "Save" at bounding box center [1315, 641] width 66 height 33
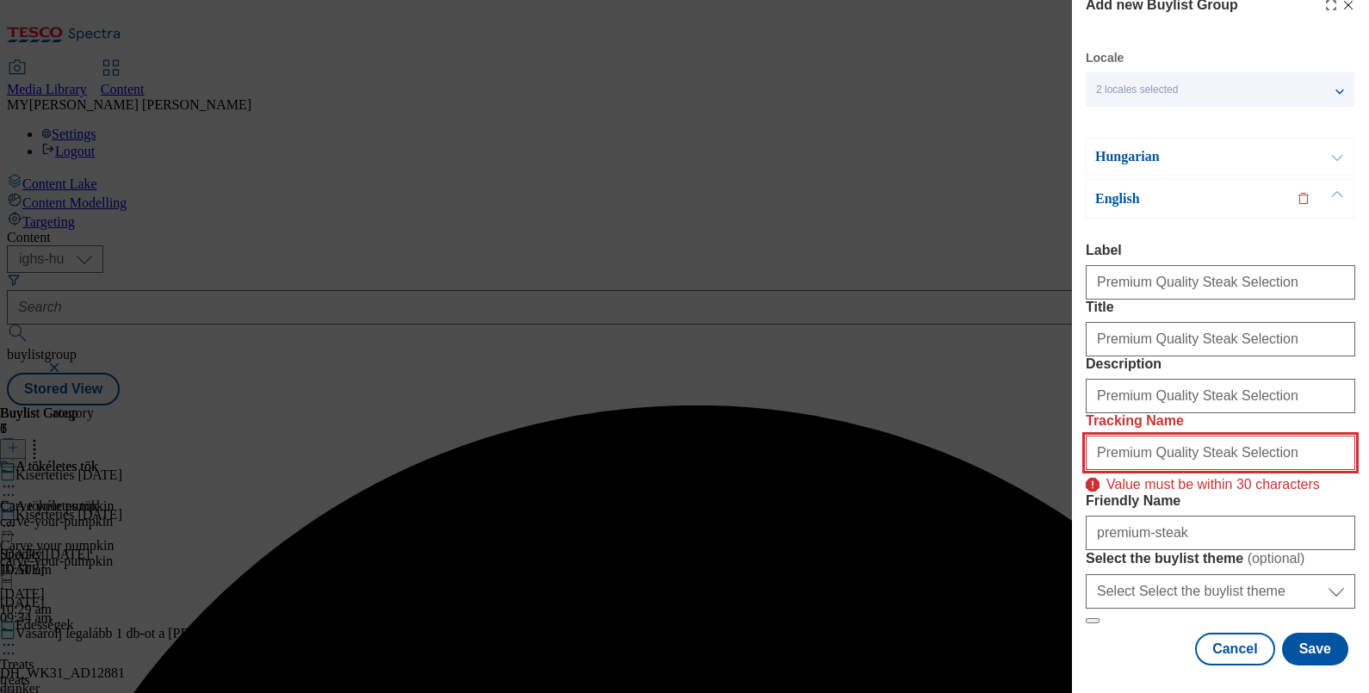
click at [1261, 436] on input "Premium Quality Steak Selection" at bounding box center [1221, 453] width 270 height 34
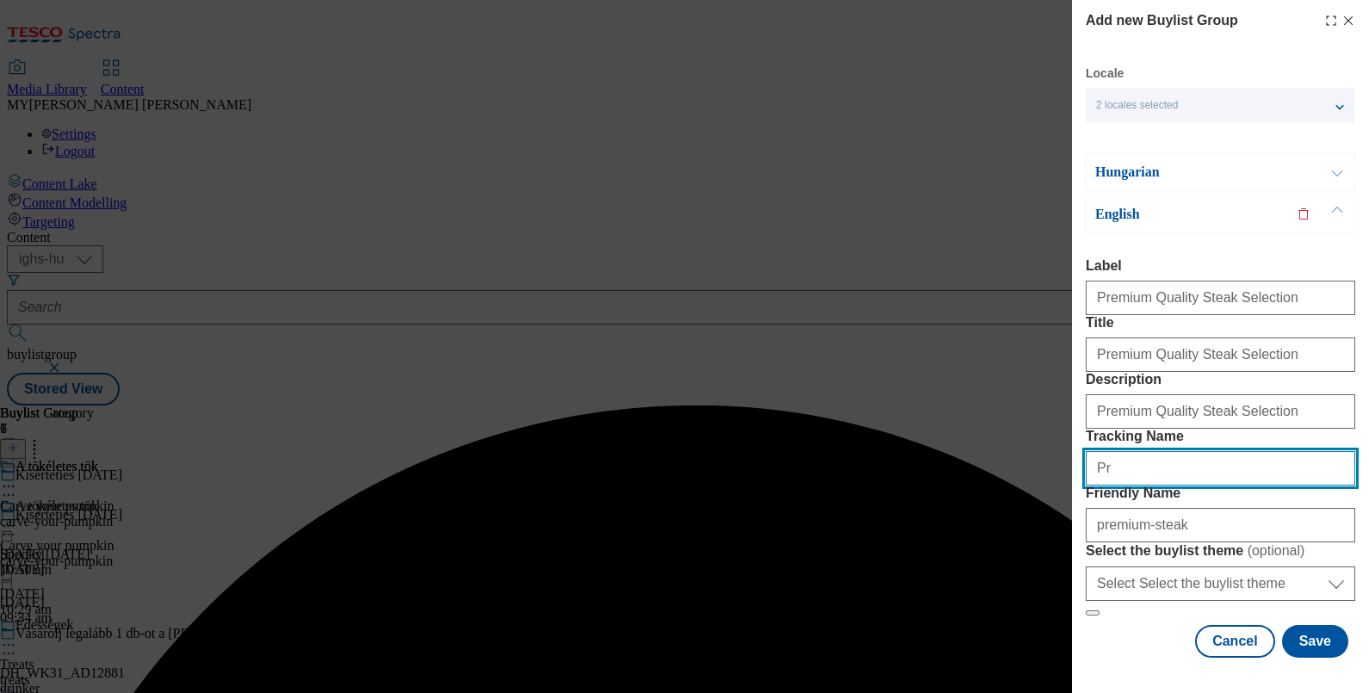
type input "P"
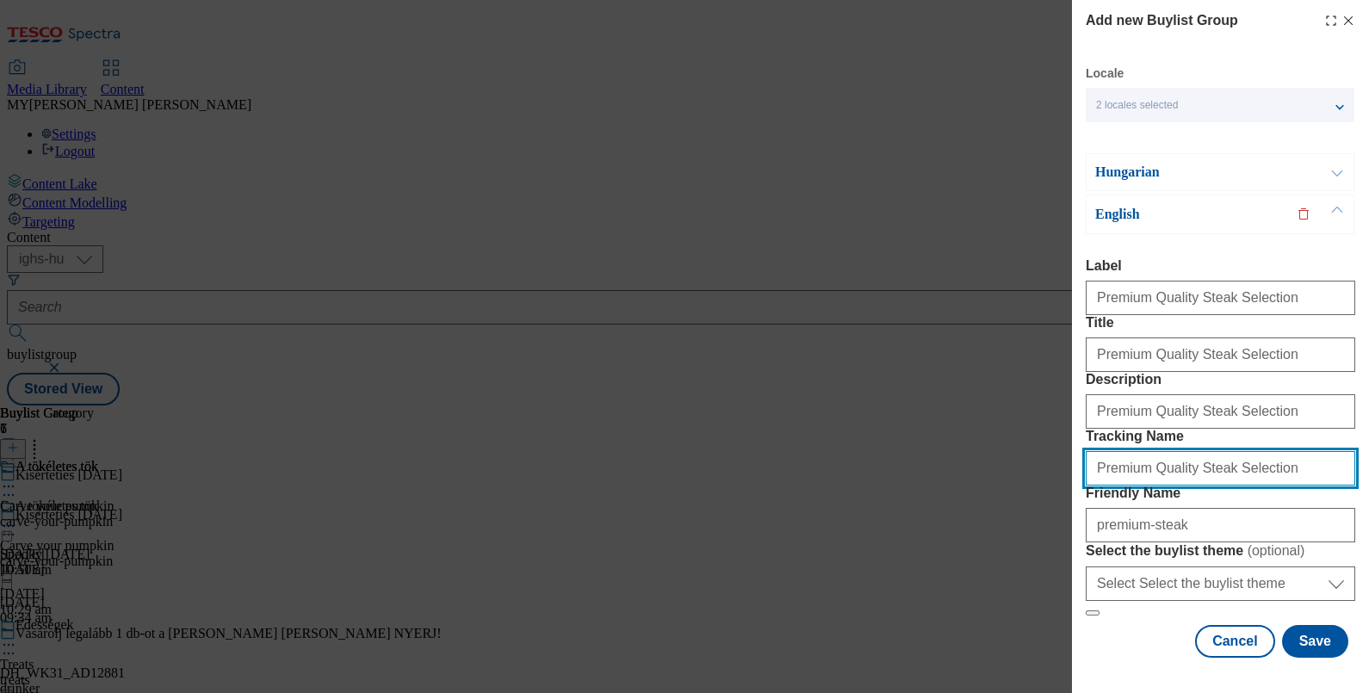
click at [1179, 451] on input "Premium Quality Steak Selection" at bounding box center [1221, 468] width 270 height 34
click at [1214, 451] on input "Premium Steak Selection" at bounding box center [1221, 468] width 270 height 34
type input "Premium Steak"
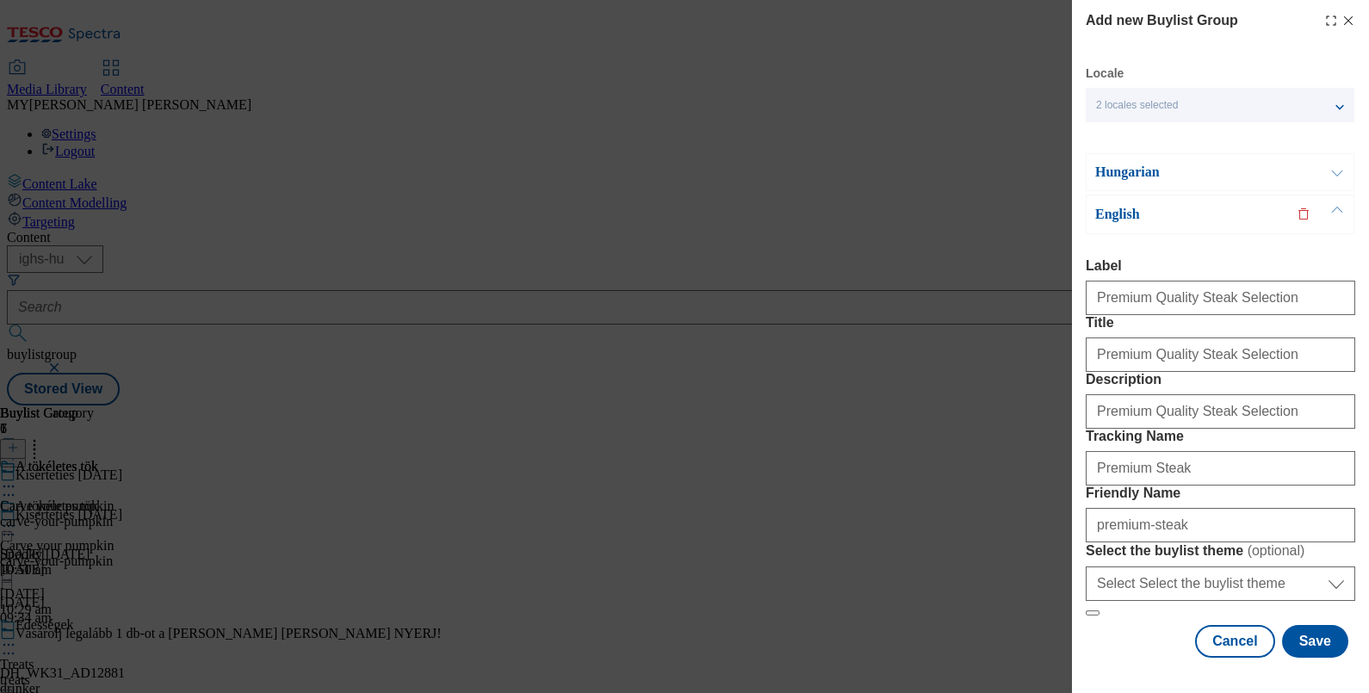
click at [1326, 168] on button "Modal" at bounding box center [1337, 172] width 33 height 36
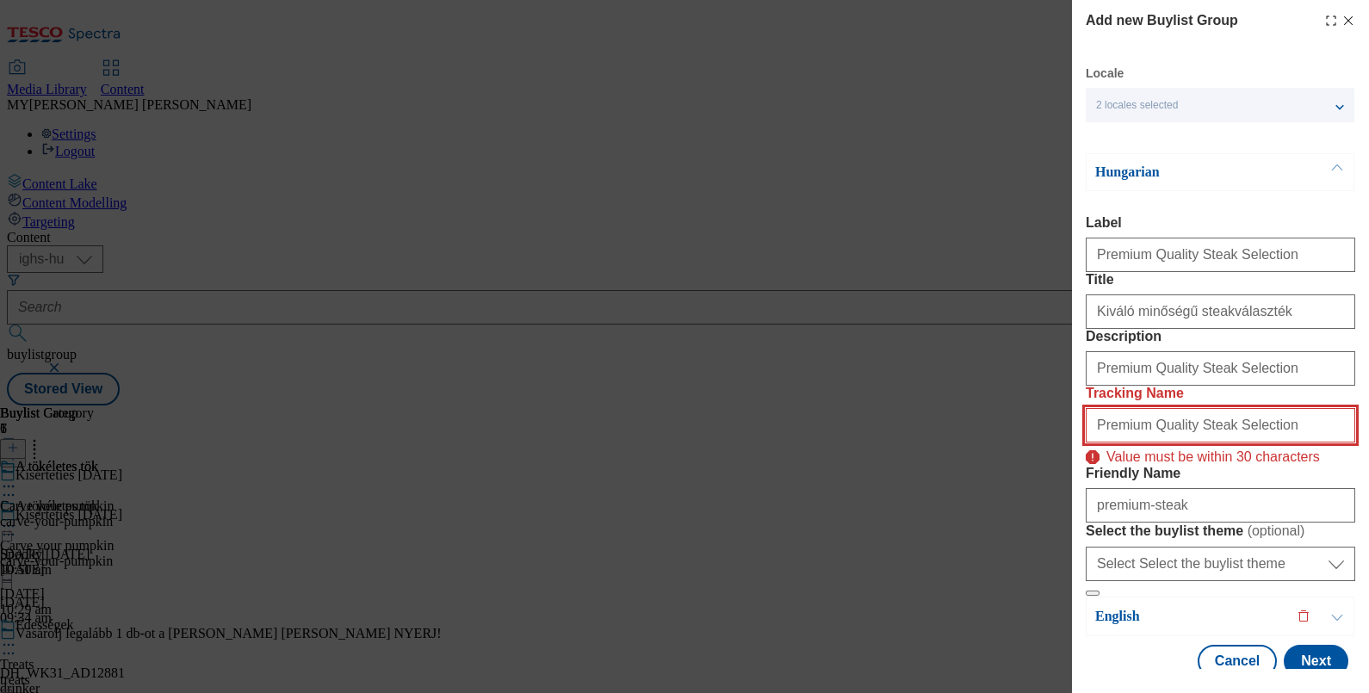
click at [1134, 443] on input "Premium Quality Steak Selection" at bounding box center [1221, 425] width 270 height 34
paste input "Steak"
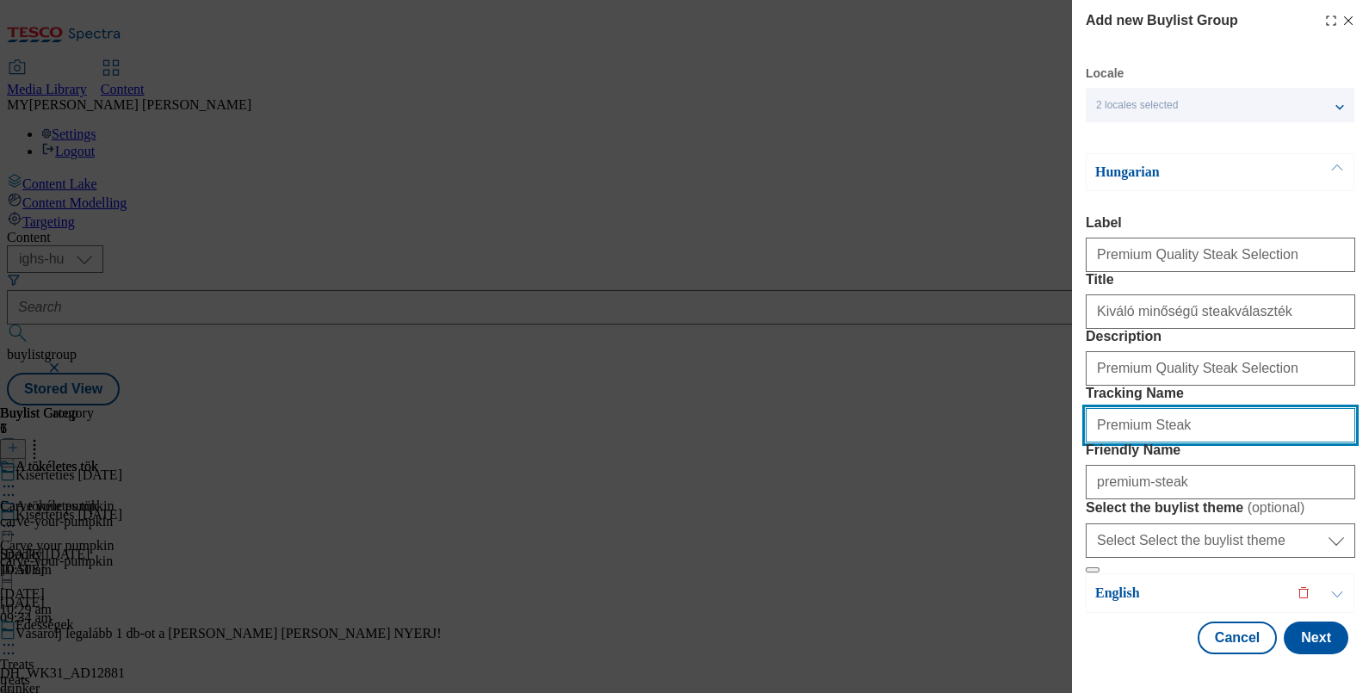
scroll to position [146, 0]
type input "Premium Steak"
